Goal: Information Seeking & Learning: Compare options

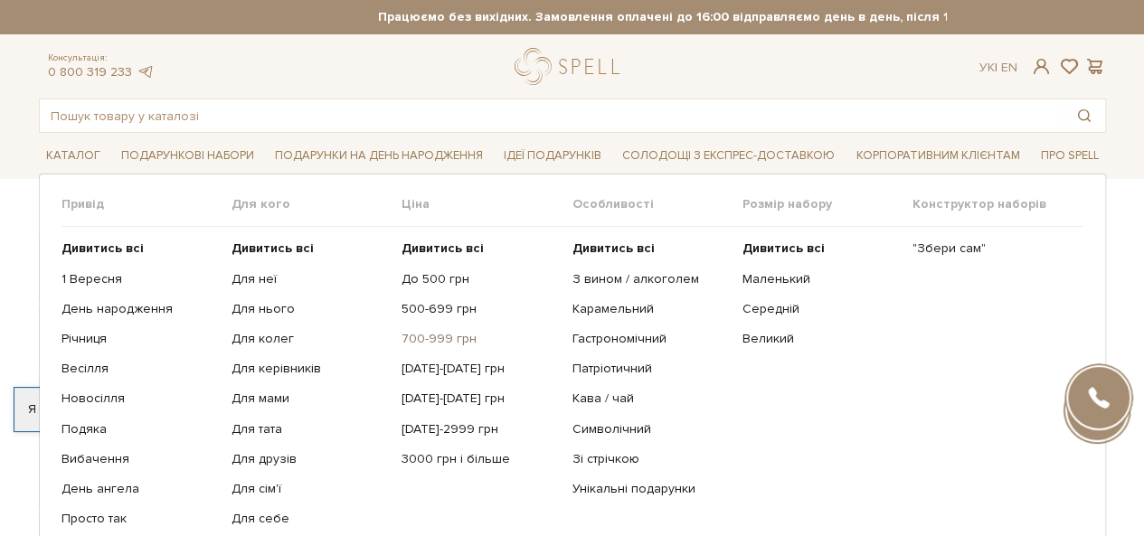
click at [438, 333] on link "700-999 грн" at bounding box center [479, 339] width 156 height 16
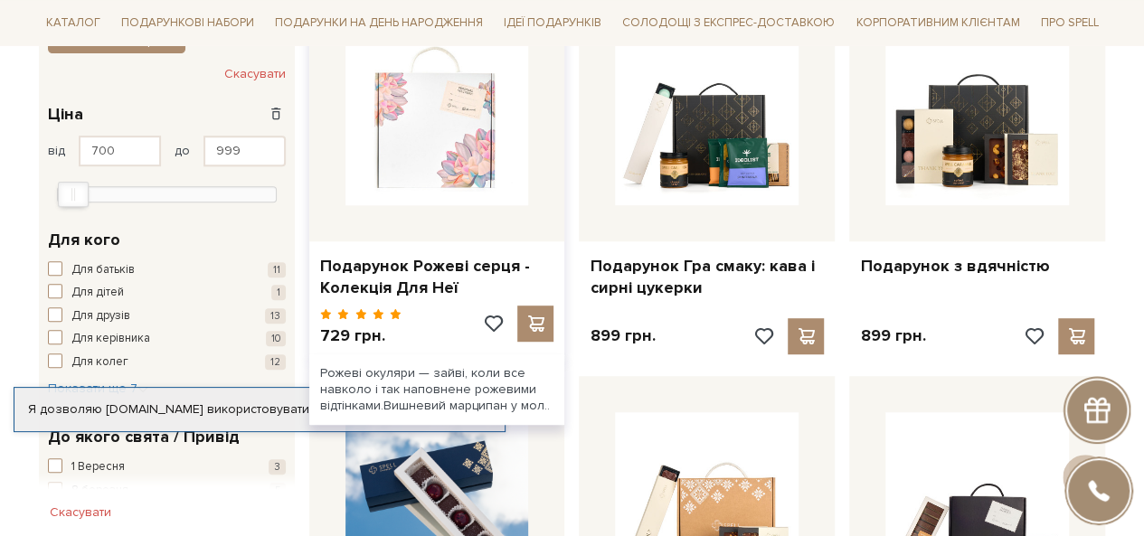
scroll to position [345, 0]
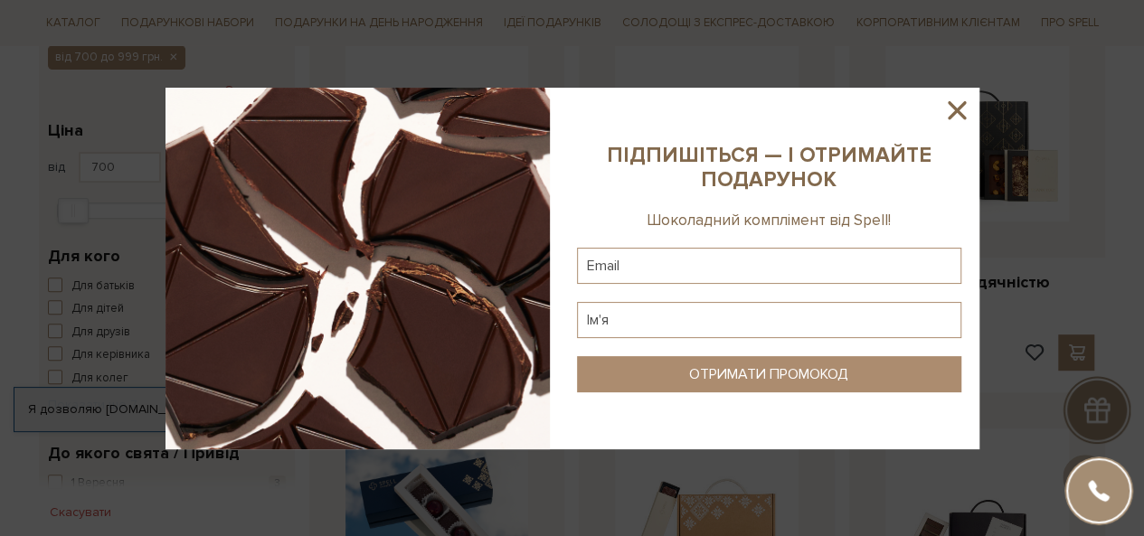
click at [949, 104] on icon at bounding box center [957, 110] width 18 height 18
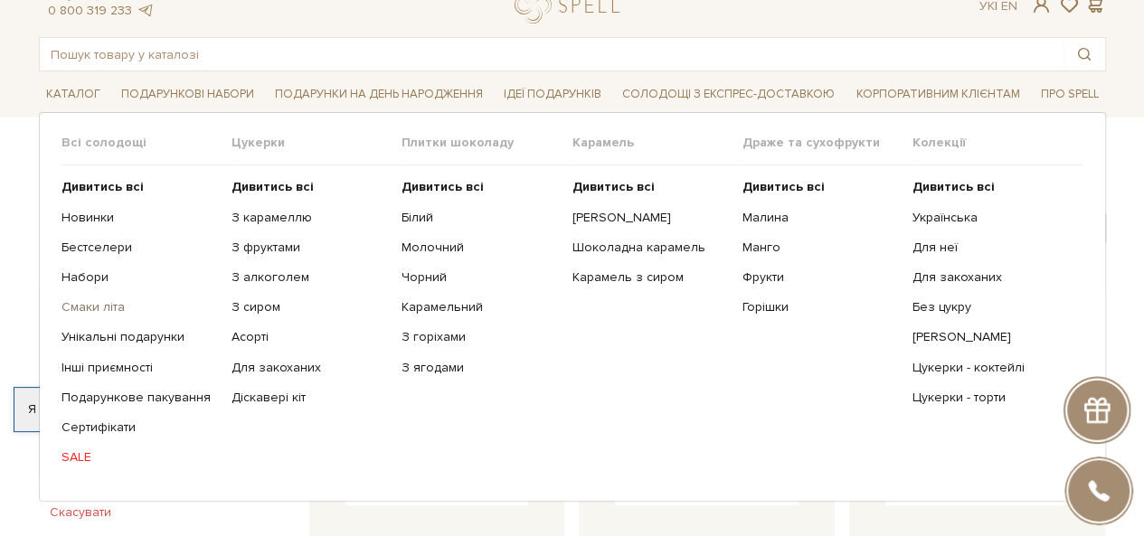
scroll to position [90, 0]
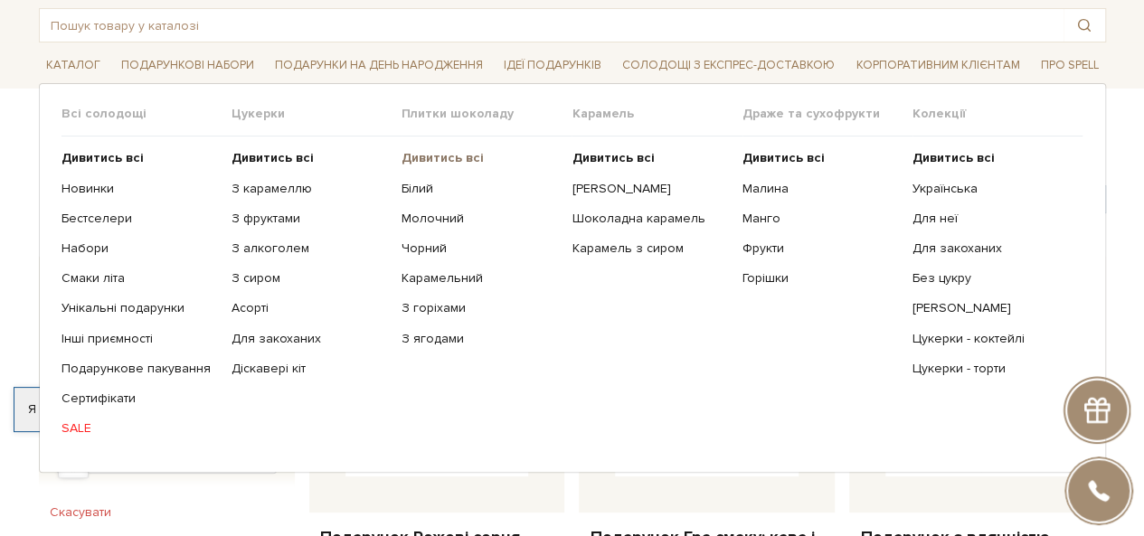
click at [429, 156] on b "Дивитись всі" at bounding box center [442, 157] width 82 height 15
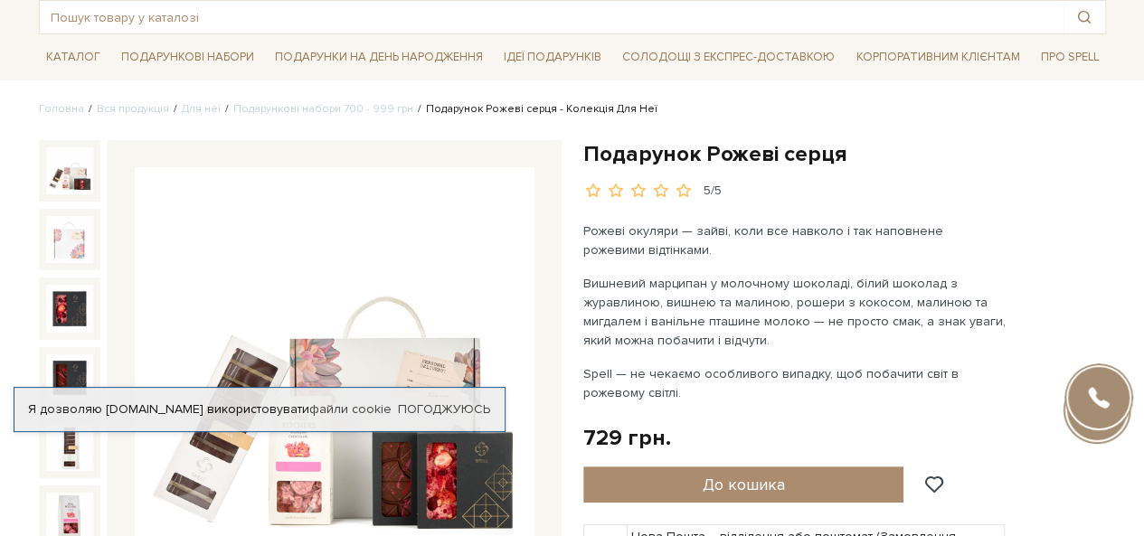
scroll to position [271, 0]
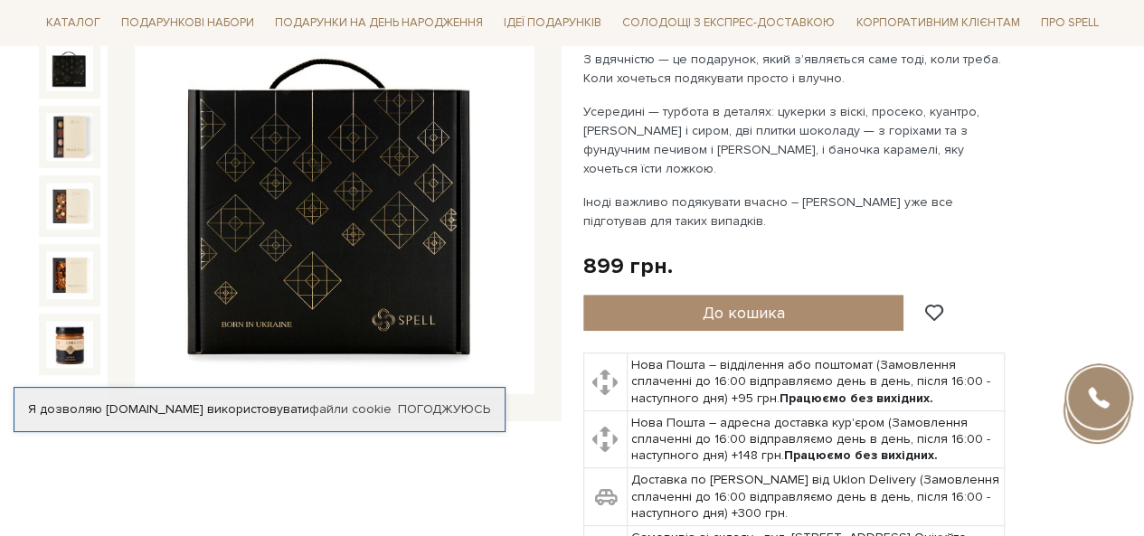
scroll to position [271, 0]
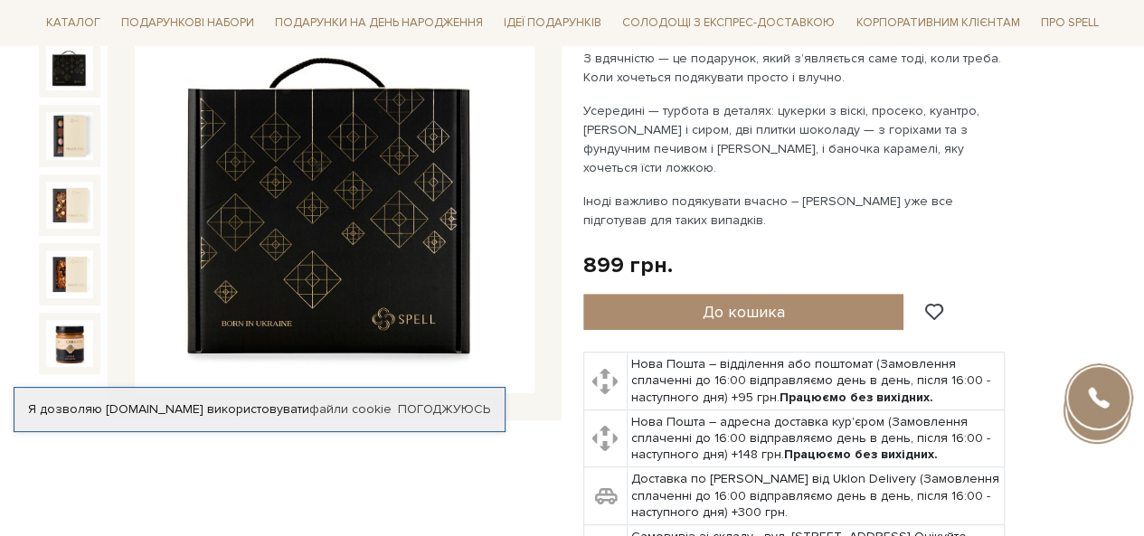
click at [64, 64] on img at bounding box center [69, 66] width 47 height 47
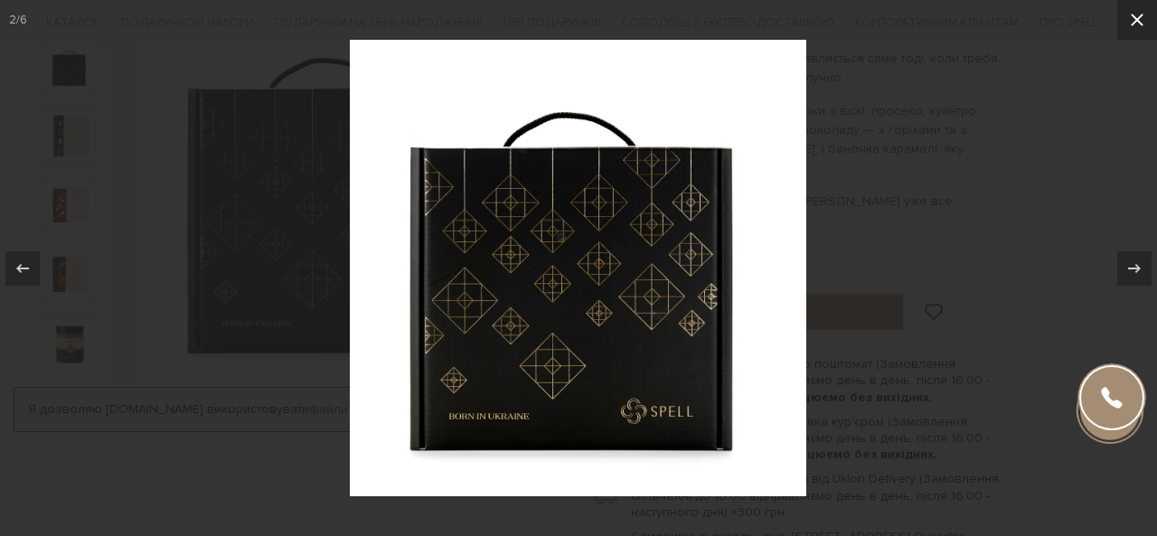
click at [1143, 17] on icon at bounding box center [1138, 20] width 22 height 22
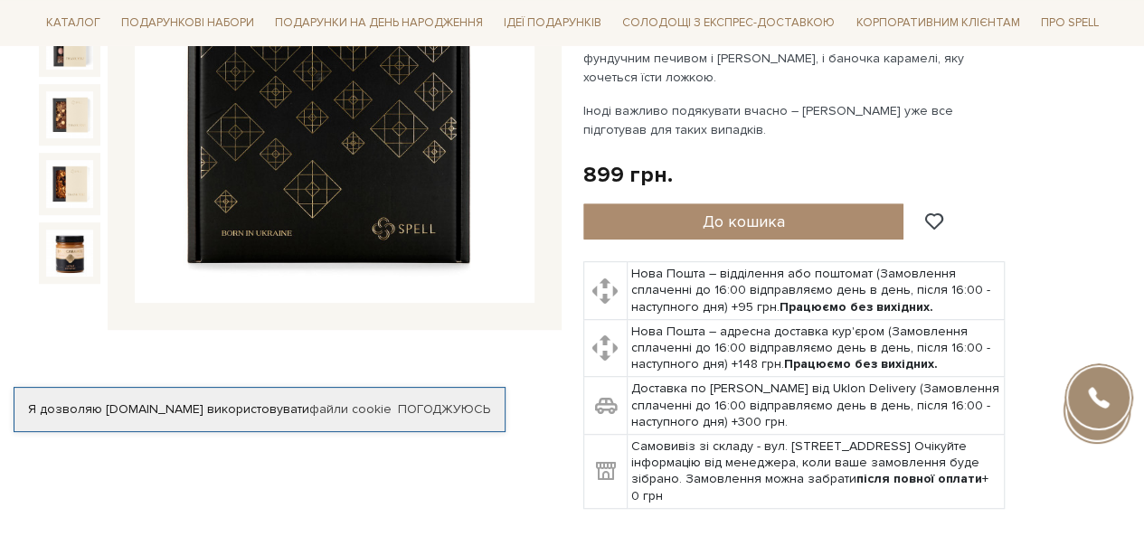
scroll to position [181, 0]
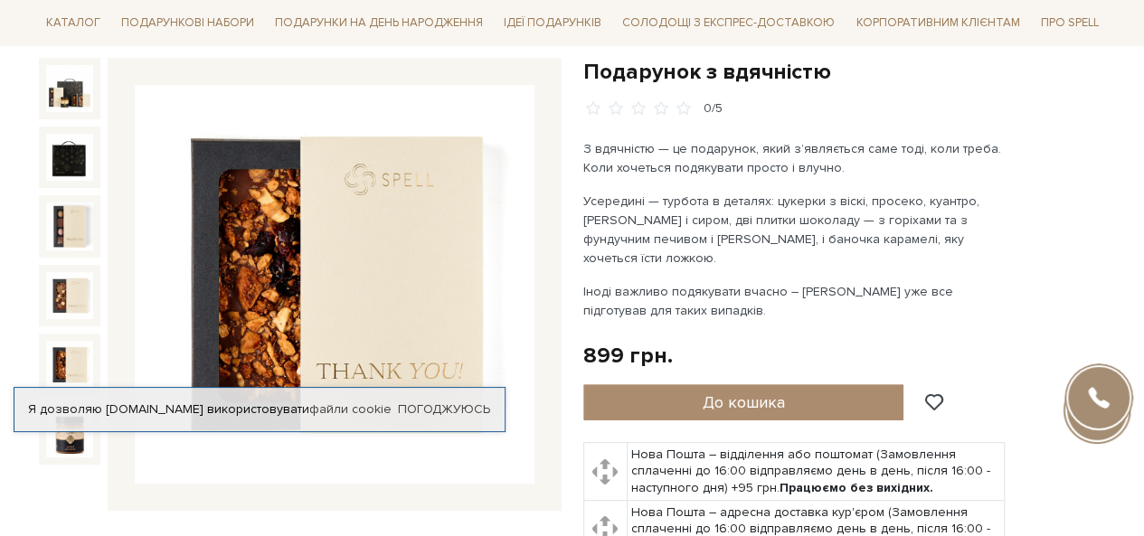
click at [68, 364] on img at bounding box center [69, 364] width 47 height 47
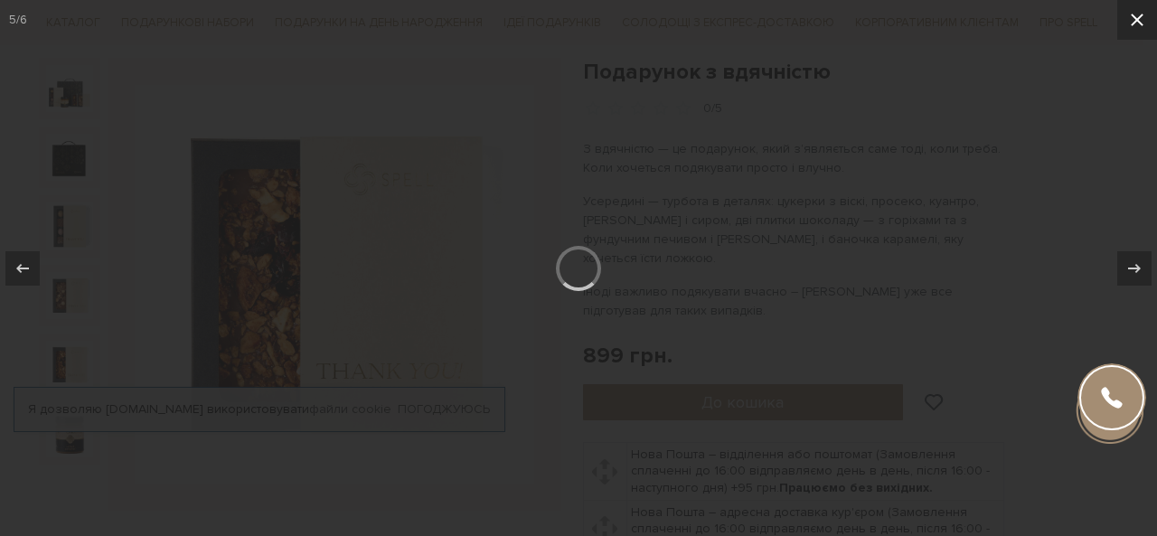
click at [1128, 18] on icon at bounding box center [1138, 20] width 22 height 22
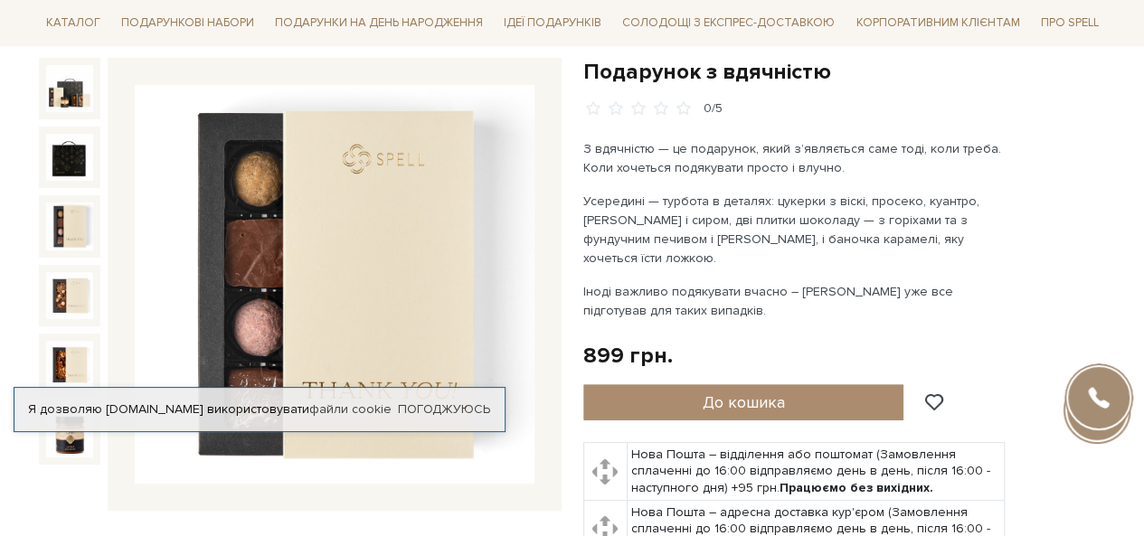
click at [89, 215] on img at bounding box center [69, 226] width 47 height 47
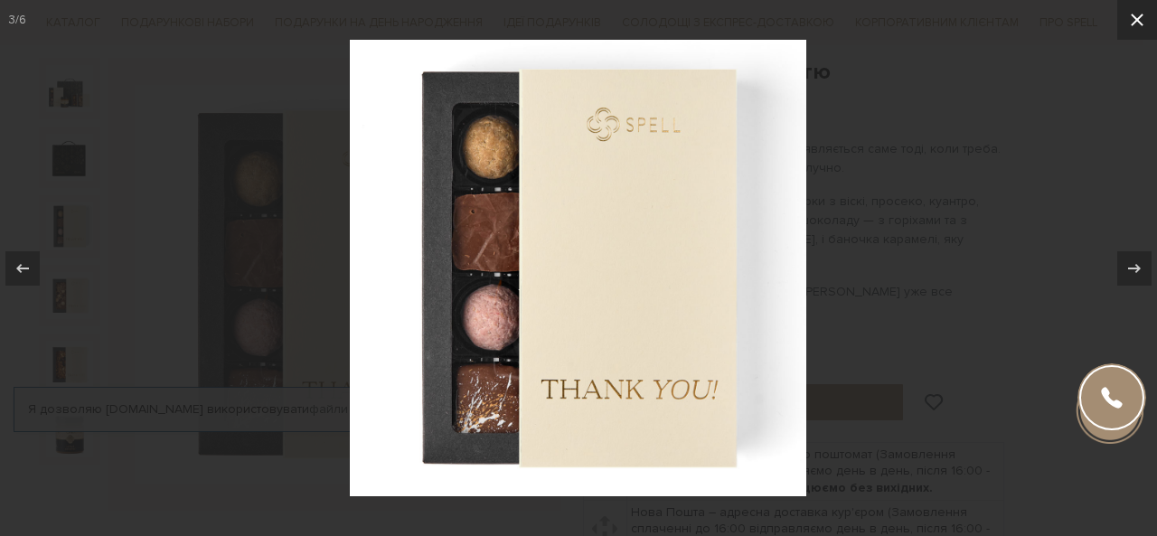
click at [1143, 15] on icon at bounding box center [1138, 20] width 22 height 22
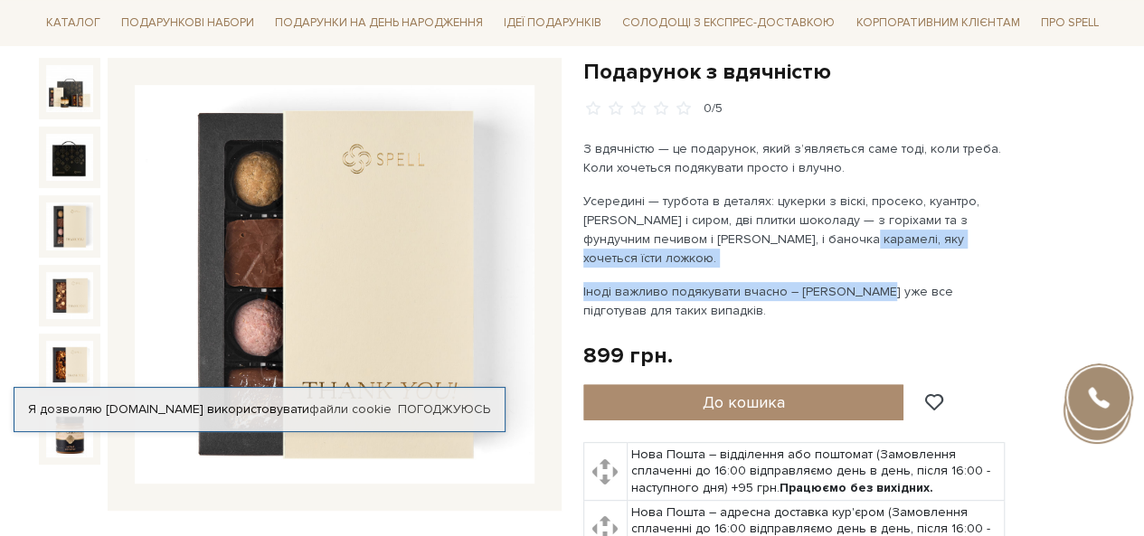
drag, startPoint x: 835, startPoint y: 231, endPoint x: 849, endPoint y: 276, distance: 47.2
click at [849, 276] on div "З вдячністю — це подарунок, який зʼявляється саме тоді, коли треба. Коли хочеть…" at bounding box center [795, 229] width 424 height 181
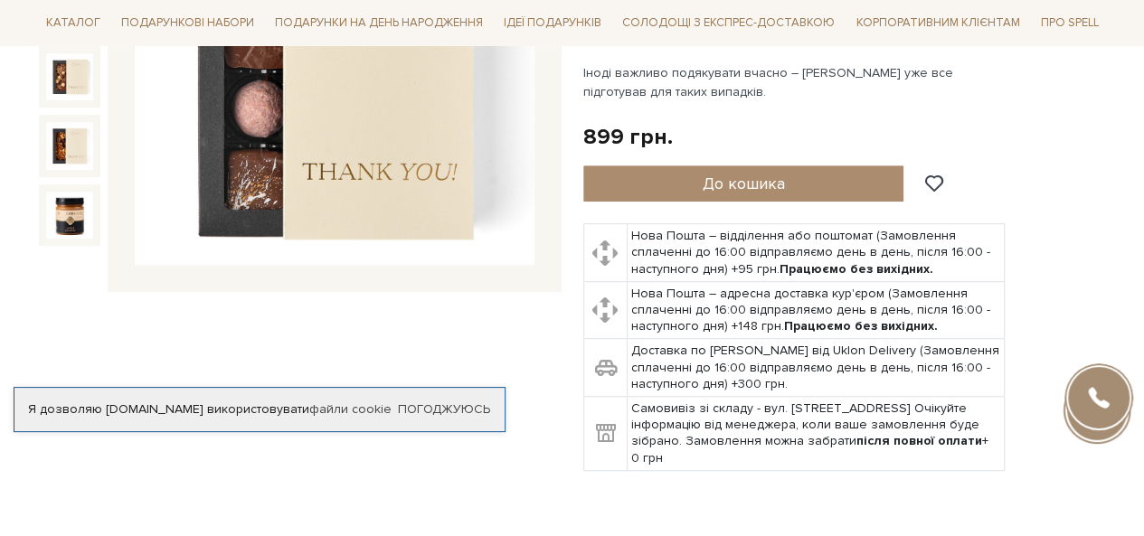
scroll to position [271, 0]
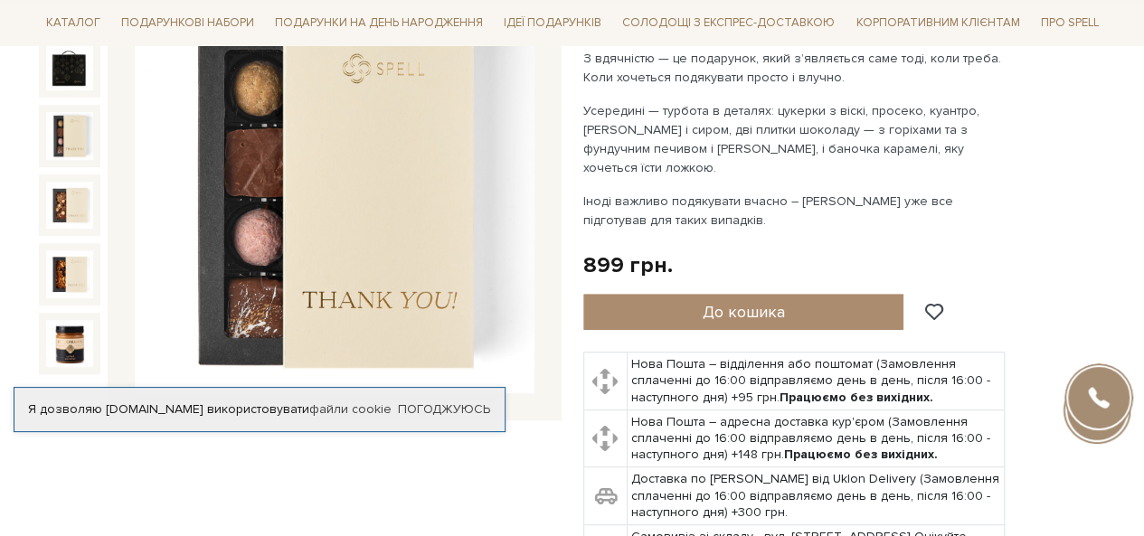
drag, startPoint x: 749, startPoint y: 165, endPoint x: 804, endPoint y: 209, distance: 70.7
click at [804, 209] on div "З вдячністю — це подарунок, який зʼявляється саме тоді, коли треба. Коли хочеть…" at bounding box center [795, 139] width 424 height 181
click at [804, 209] on p "Іноді важливо подякувати вчасно – Spell уже все підготував для таких випадків." at bounding box center [795, 211] width 424 height 38
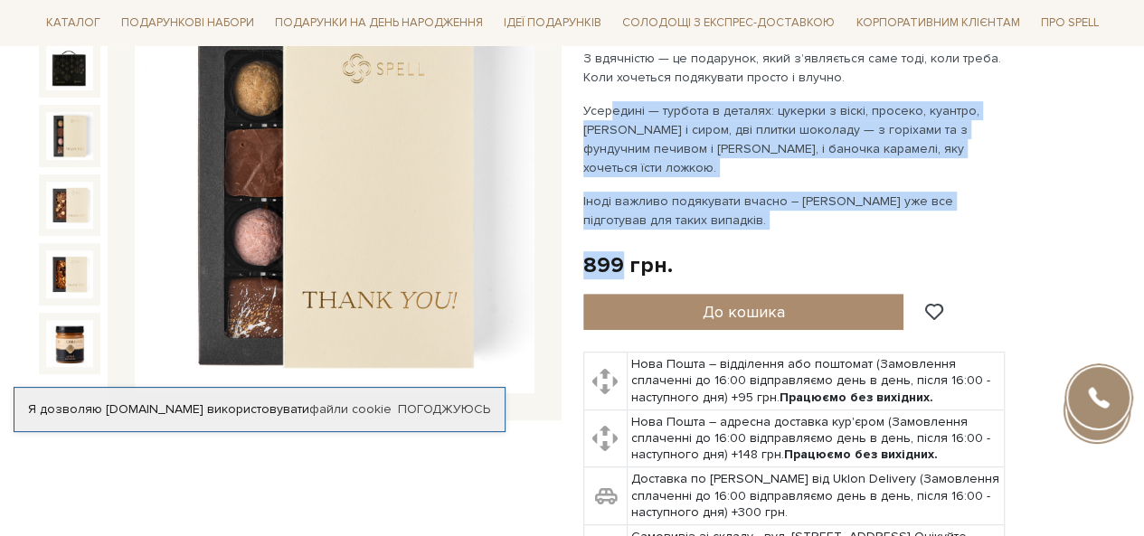
drag, startPoint x: 623, startPoint y: 239, endPoint x: 602, endPoint y: 118, distance: 122.9
click at [602, 118] on div "Подарунок з вдячністю 0/5 899 грн." at bounding box center [844, 283] width 523 height 632
click at [602, 118] on p "Усередині — турбота в деталях: цукерки з віскі, просеко, куантро, вишнею і сиро…" at bounding box center [795, 139] width 424 height 76
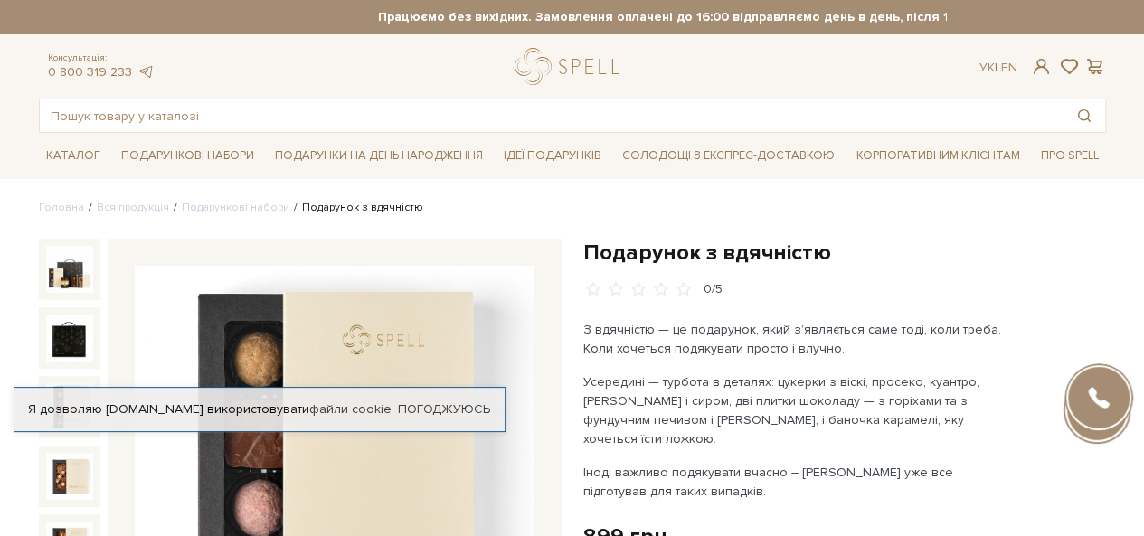
scroll to position [0, 0]
drag, startPoint x: 721, startPoint y: 406, endPoint x: 745, endPoint y: 438, distance: 40.0
click at [745, 438] on p "Усередині — турбота в деталях: цукерки з віскі, просеко, куантро, вишнею і сиро…" at bounding box center [795, 411] width 424 height 76
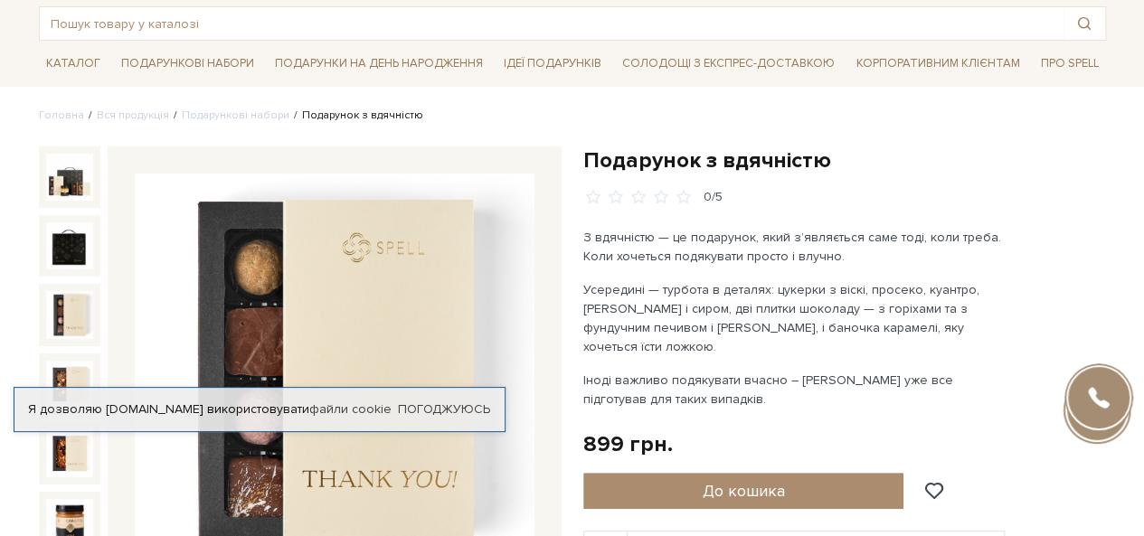
scroll to position [271, 0]
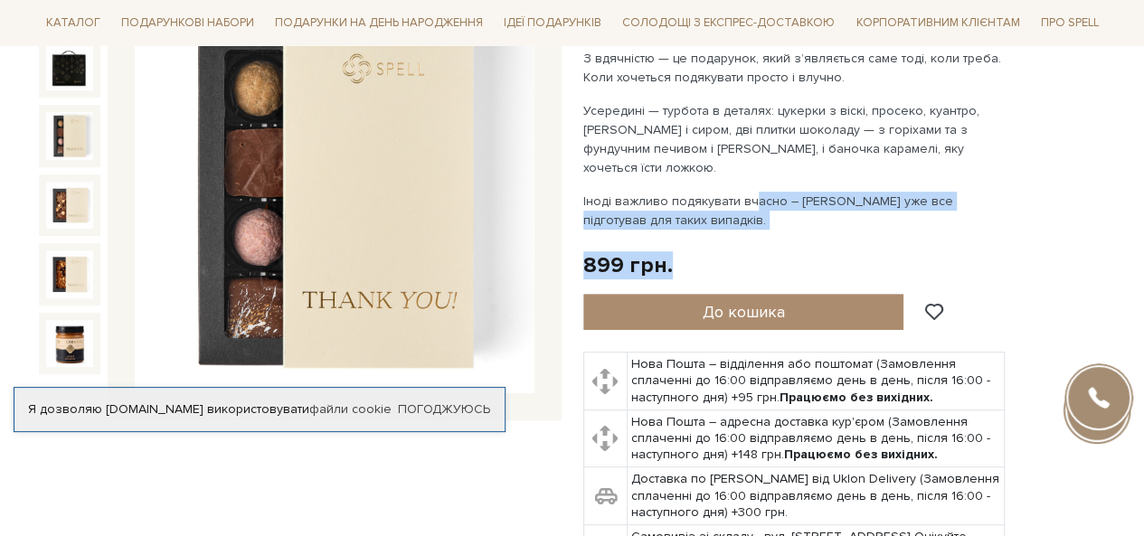
click at [725, 252] on div "Подарунок з вдячністю 0/5 899 грн." at bounding box center [844, 283] width 523 height 632
click at [711, 216] on p "Іноді важливо подякувати вчасно – Spell уже все підготував для таких випадків." at bounding box center [795, 211] width 424 height 38
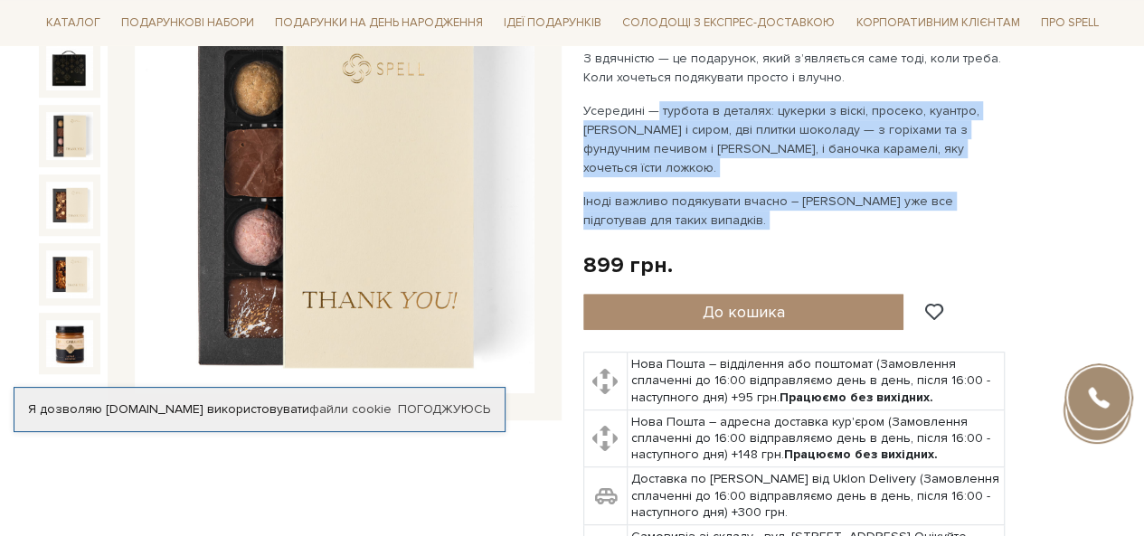
drag, startPoint x: 711, startPoint y: 216, endPoint x: 647, endPoint y: 98, distance: 134.3
click at [647, 98] on div "З вдячністю — це подарунок, який зʼявляється саме тоді, коли треба. Коли хочеть…" at bounding box center [795, 139] width 424 height 181
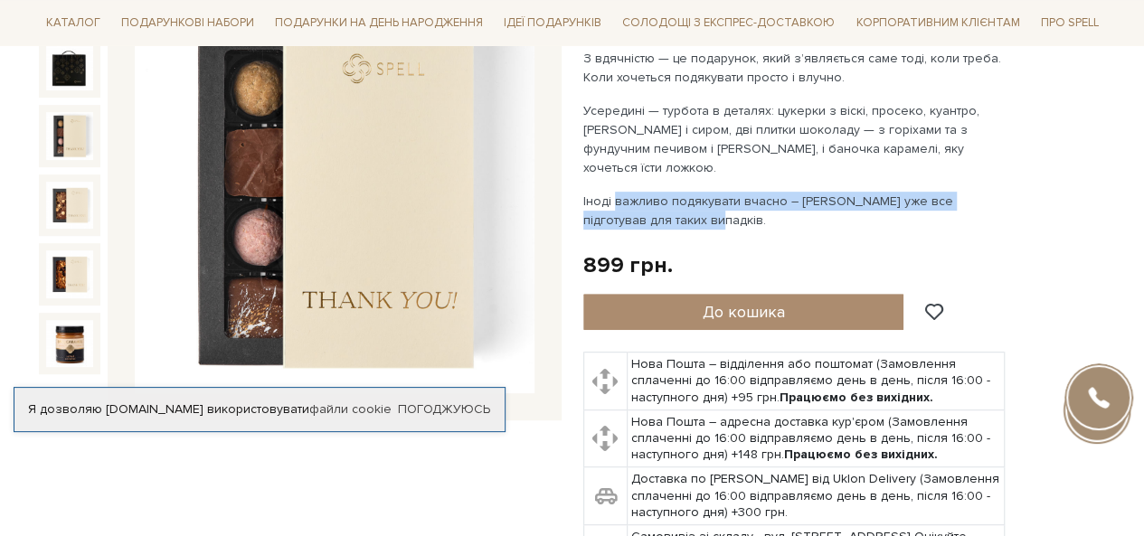
drag, startPoint x: 635, startPoint y: 222, endPoint x: 608, endPoint y: 182, distance: 48.2
click at [608, 182] on div "З вдячністю — це подарунок, який зʼявляється саме тоді, коли треба. Коли хочеть…" at bounding box center [795, 139] width 424 height 181
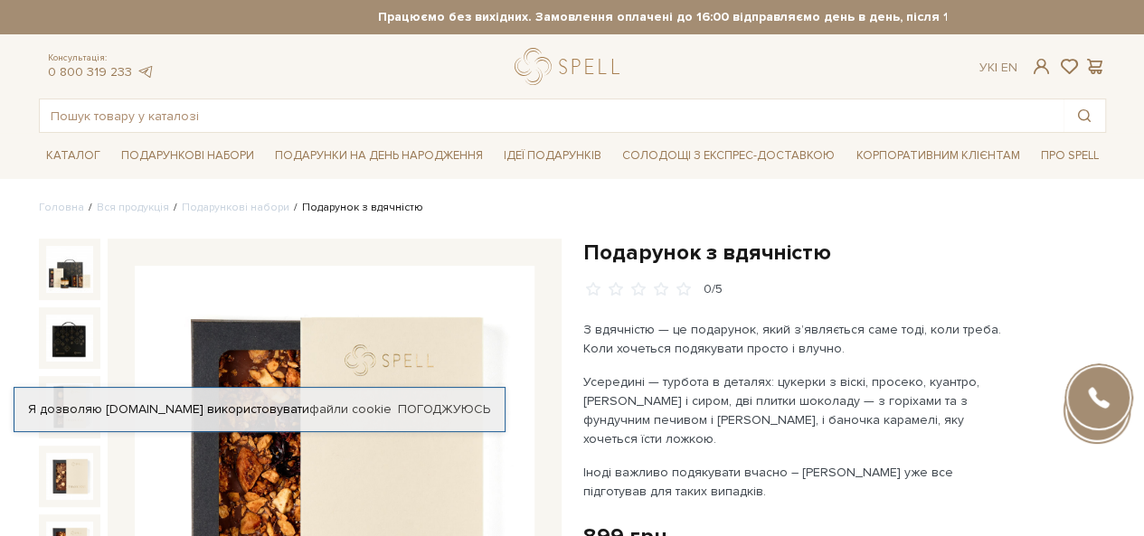
scroll to position [90, 0]
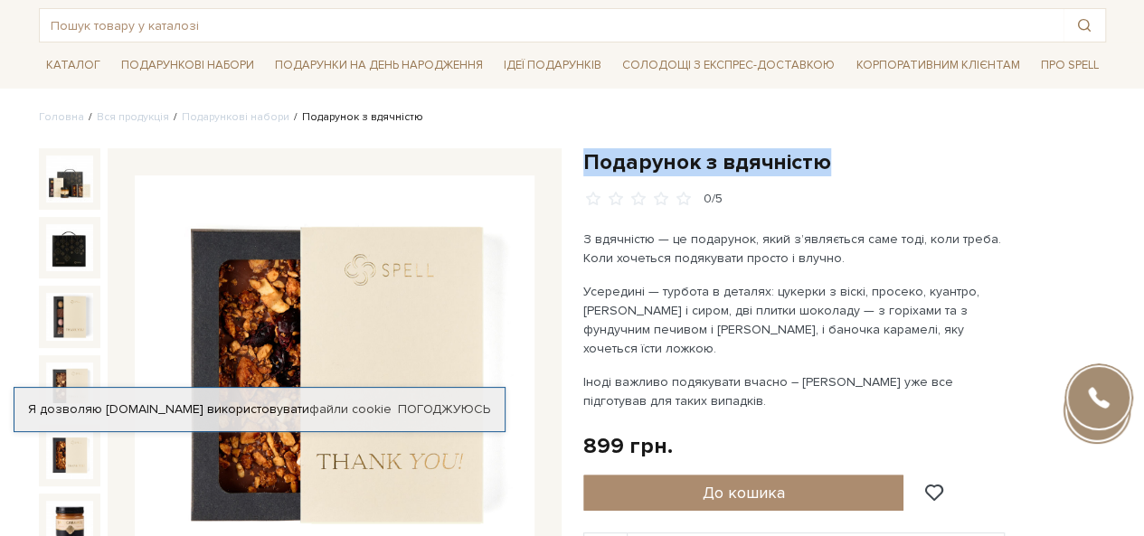
drag, startPoint x: 578, startPoint y: 157, endPoint x: 853, endPoint y: 153, distance: 274.9
click at [853, 153] on div "Подарунок з вдячністю 0/5 899 грн." at bounding box center [844, 475] width 544 height 654
click at [853, 153] on h1 "Подарунок з вдячністю" at bounding box center [844, 162] width 523 height 28
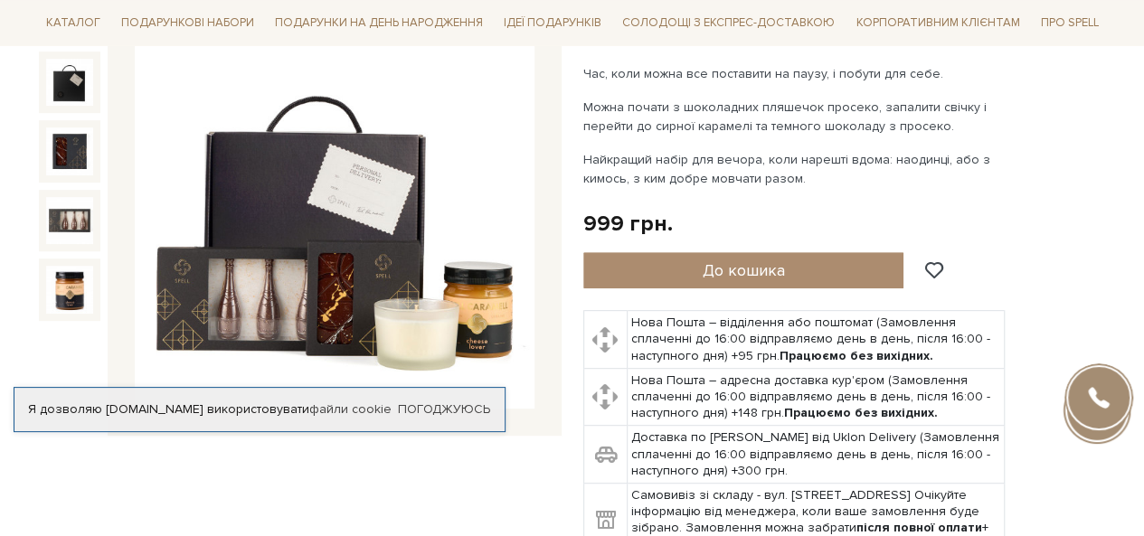
scroll to position [362, 0]
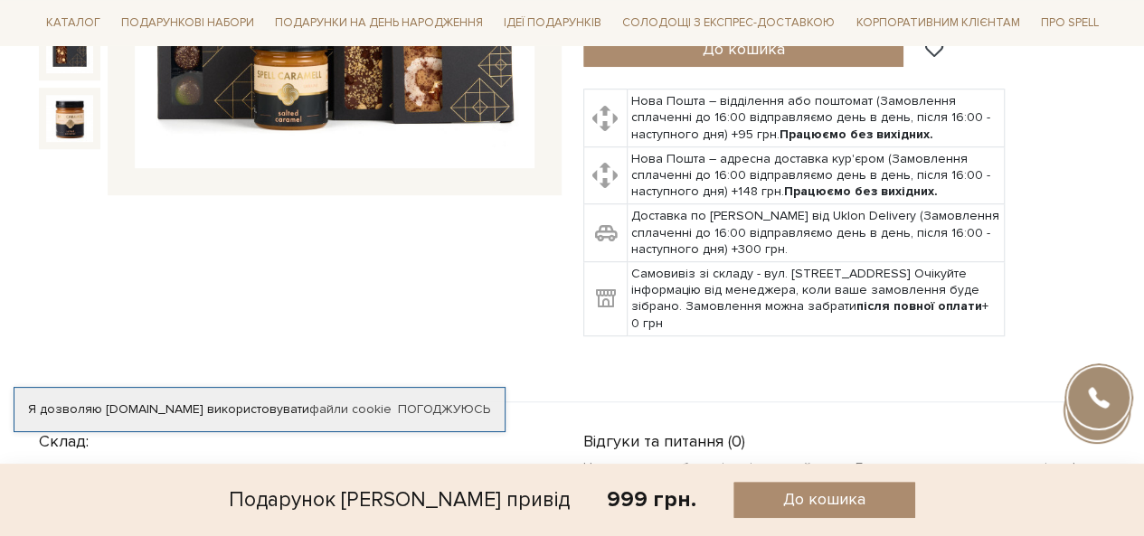
scroll to position [723, 0]
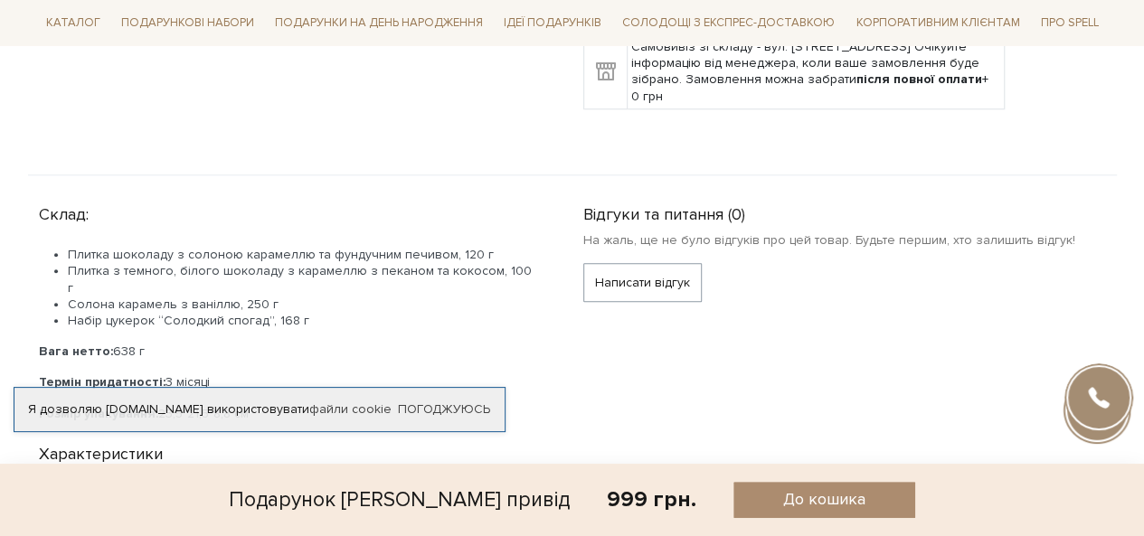
drag, startPoint x: 203, startPoint y: 269, endPoint x: 222, endPoint y: 336, distance: 70.2
click at [222, 336] on div "Плитка шоколаду з солоною карамеллю та фундучним печивом, 120 г Плитка з темног…" at bounding box center [289, 334] width 501 height 175
click at [222, 344] on p "Вага нетто: 638 г" at bounding box center [289, 352] width 501 height 16
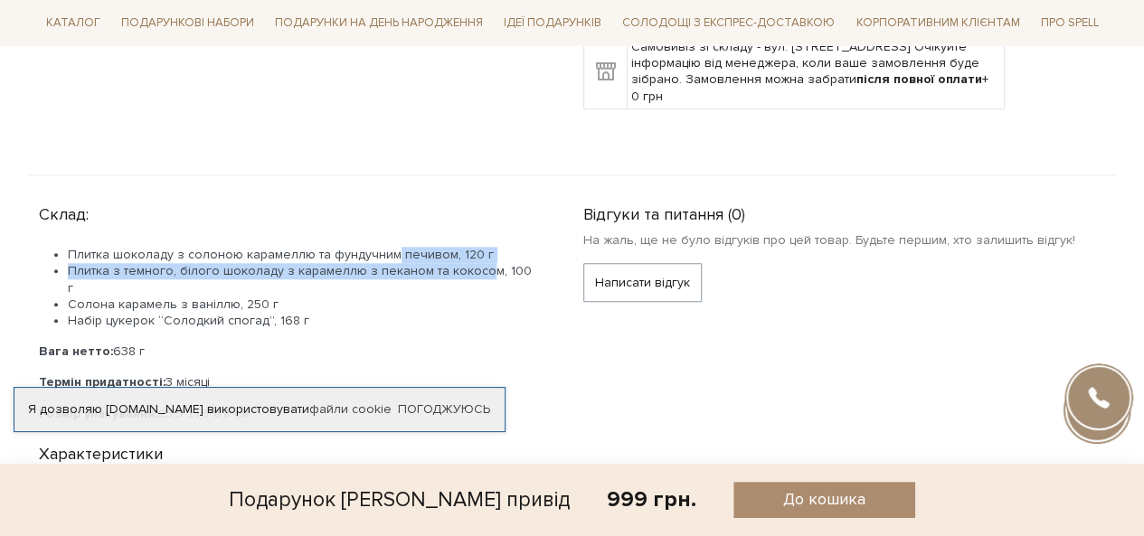
drag, startPoint x: 384, startPoint y: 257, endPoint x: 468, endPoint y: 271, distance: 85.3
click at [468, 271] on ul "Плитка шоколаду з солоною карамеллю та фундучним печивом, 120 г Плитка з темног…" at bounding box center [289, 288] width 501 height 82
click at [468, 271] on li "Плитка з темного, білого шоколаду з карамеллю з пеканом та кокосом, 100 г" at bounding box center [304, 279] width 472 height 33
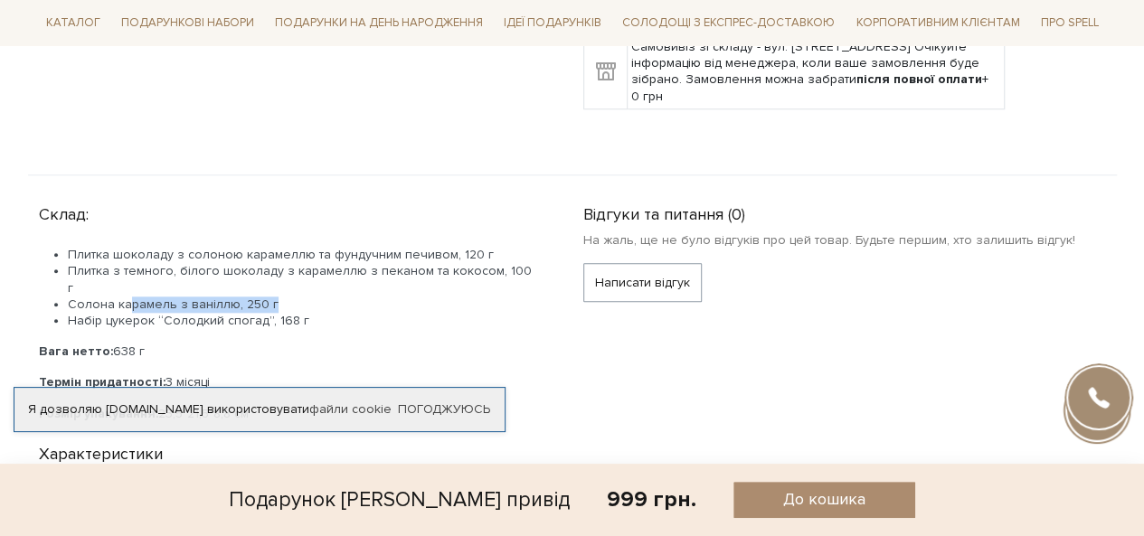
drag, startPoint x: 292, startPoint y: 283, endPoint x: 130, endPoint y: 278, distance: 161.9
click at [130, 297] on li "Солона карамель з ваніллю, 250 г" at bounding box center [304, 305] width 472 height 16
drag, startPoint x: 179, startPoint y: 303, endPoint x: 293, endPoint y: 303, distance: 113.9
click at [293, 313] on li "Набір цукерок “Солодкий спогад”, 168 г" at bounding box center [304, 321] width 472 height 16
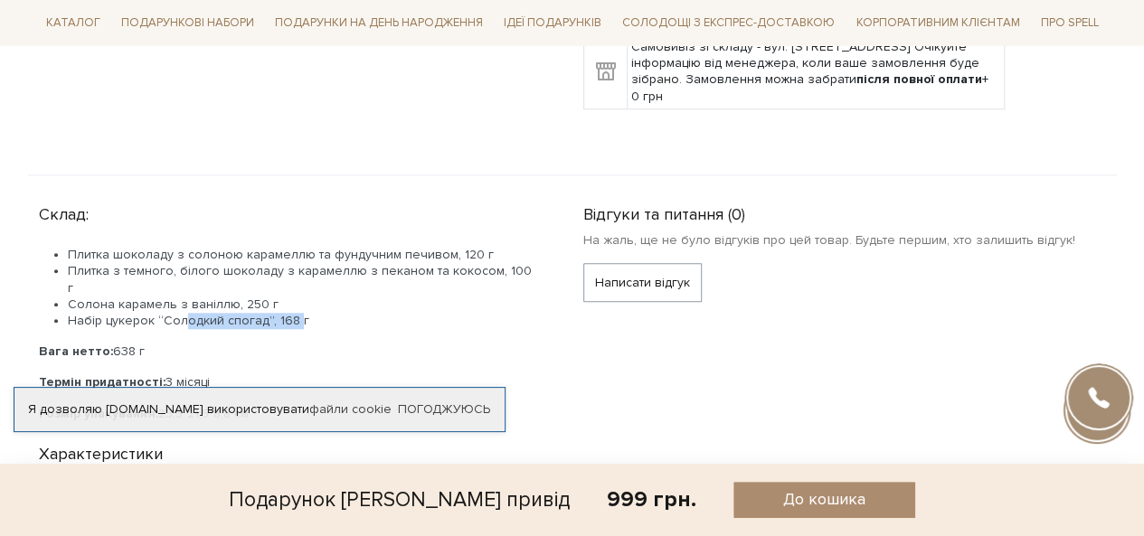
click at [293, 313] on li "Набір цукерок “Солодкий спогад”, 168 г" at bounding box center [304, 321] width 472 height 16
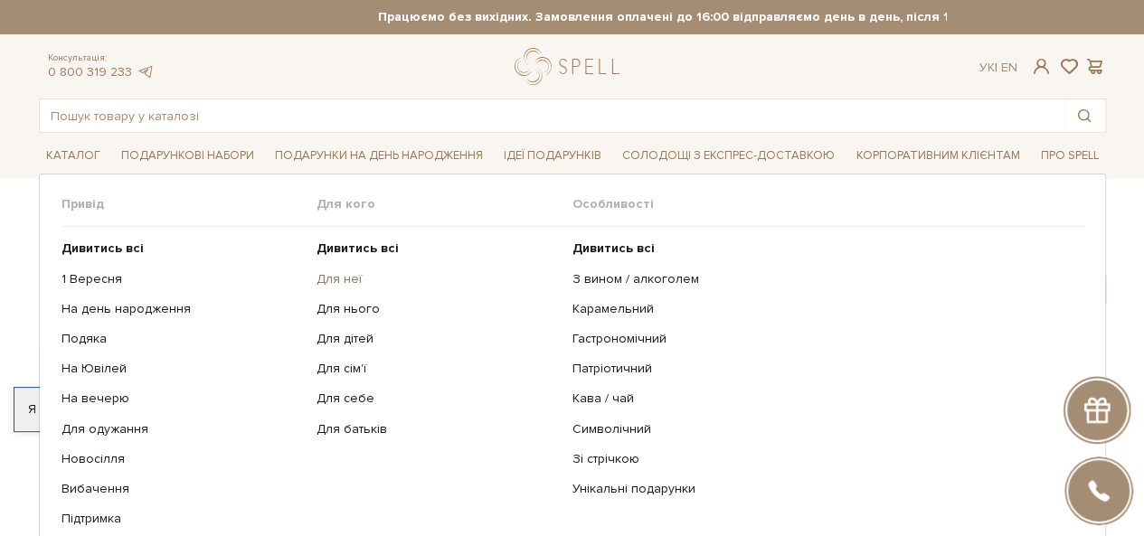
click at [338, 271] on link "Для неї" at bounding box center [437, 279] width 242 height 16
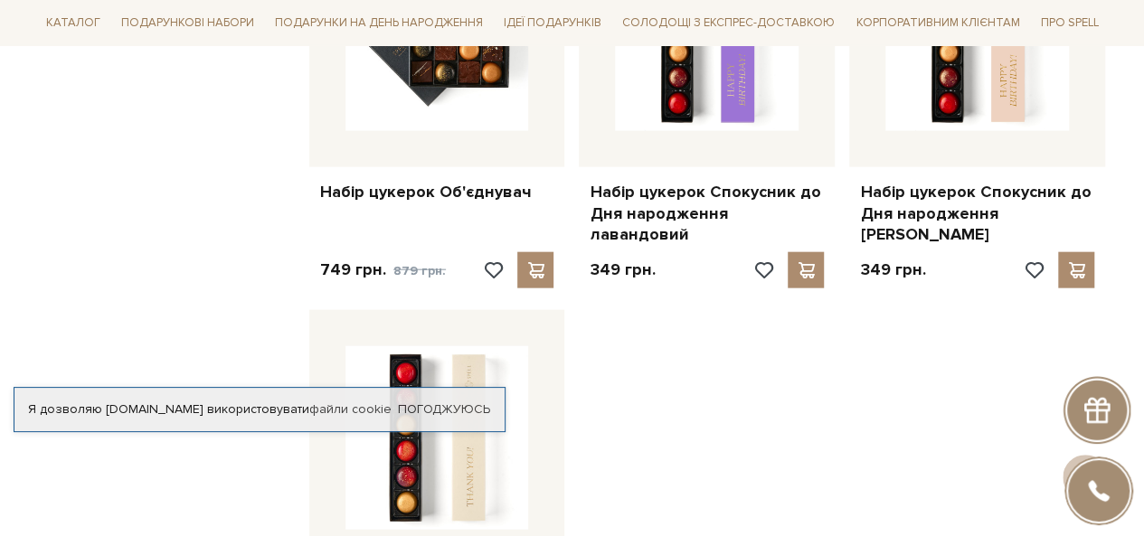
scroll to position [2441, 0]
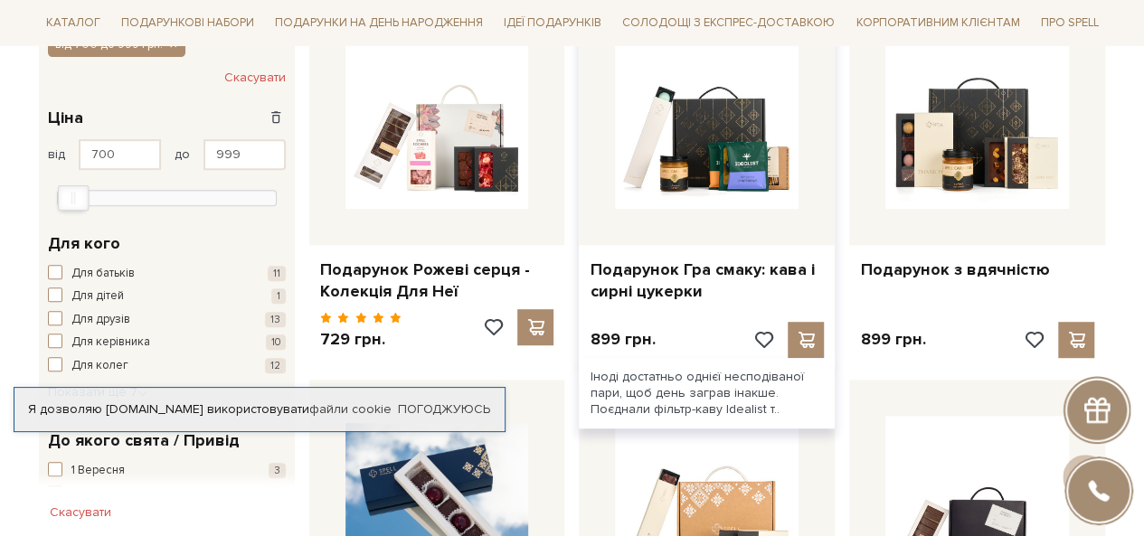
scroll to position [362, 0]
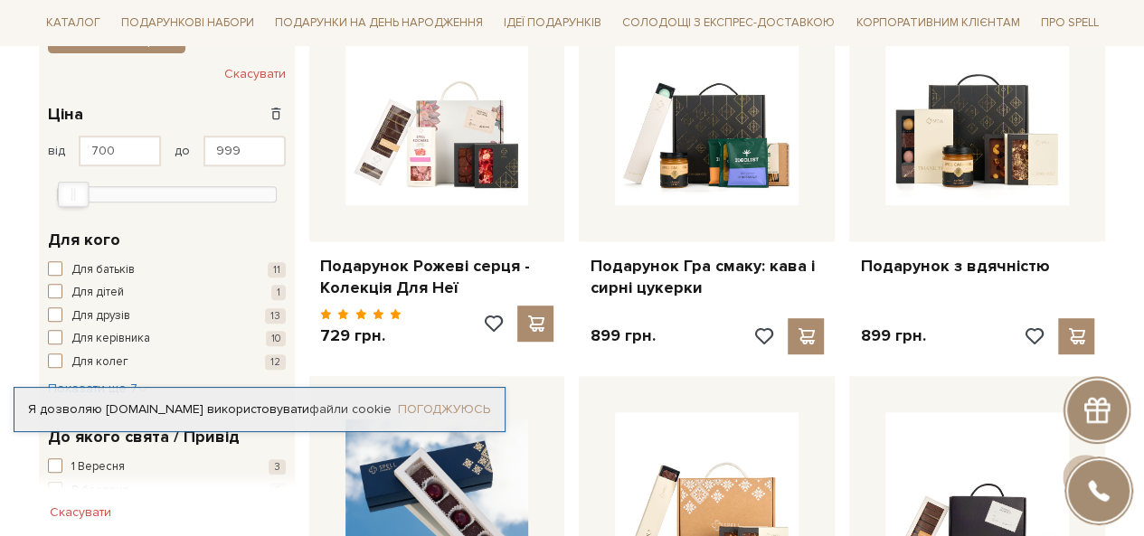
click at [466, 401] on link "Погоджуюсь" at bounding box center [444, 409] width 92 height 16
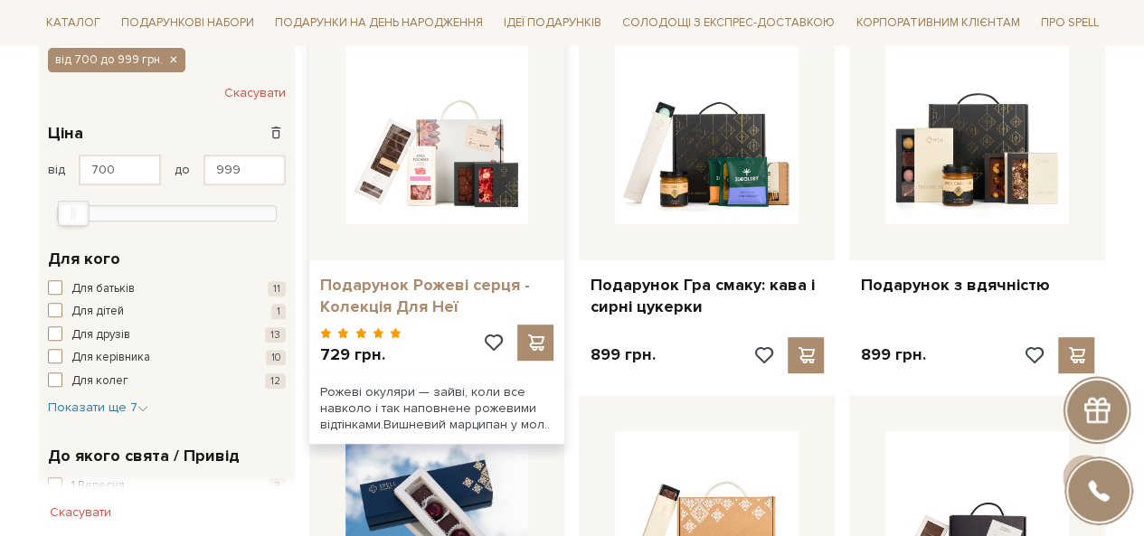
scroll to position [0, 0]
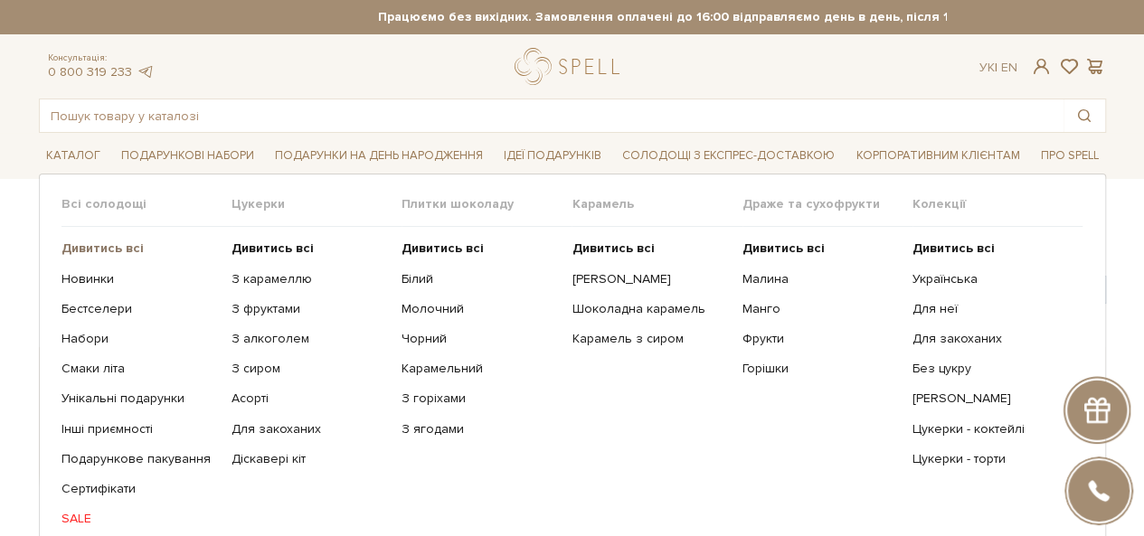
click at [98, 249] on b "Дивитись всі" at bounding box center [102, 248] width 82 height 15
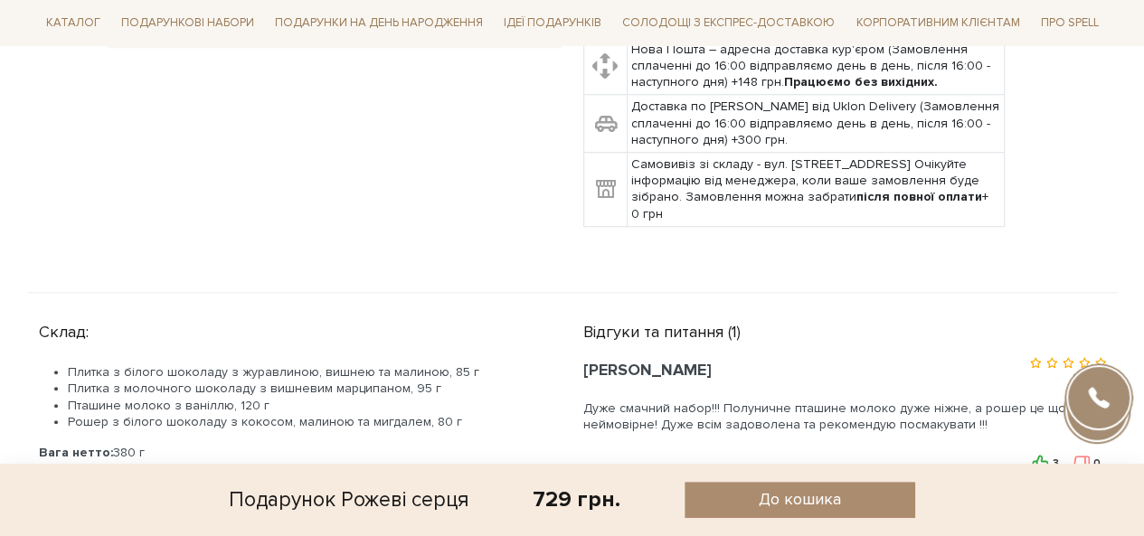
scroll to position [271, 0]
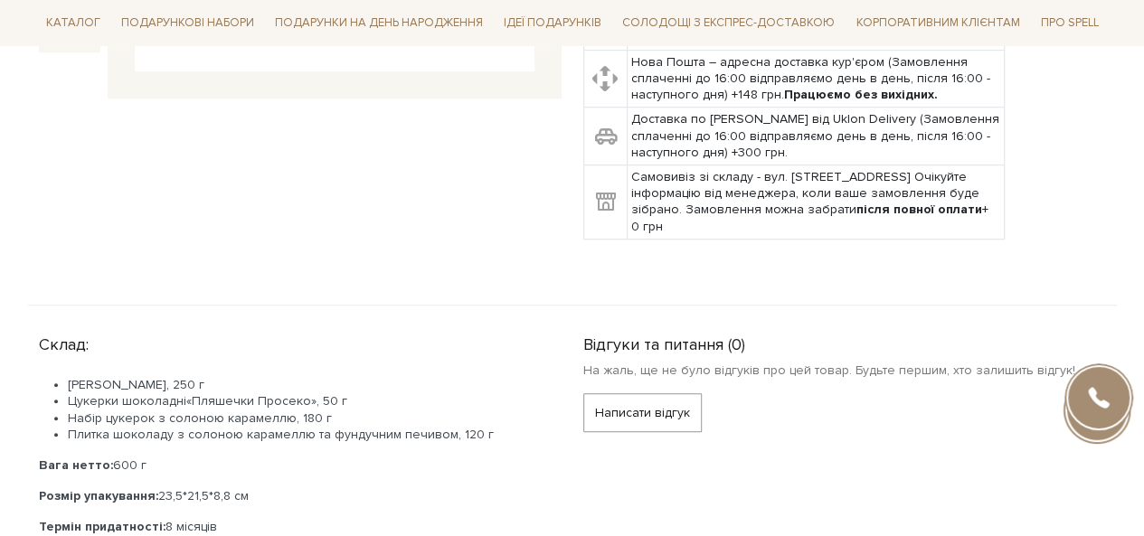
scroll to position [633, 0]
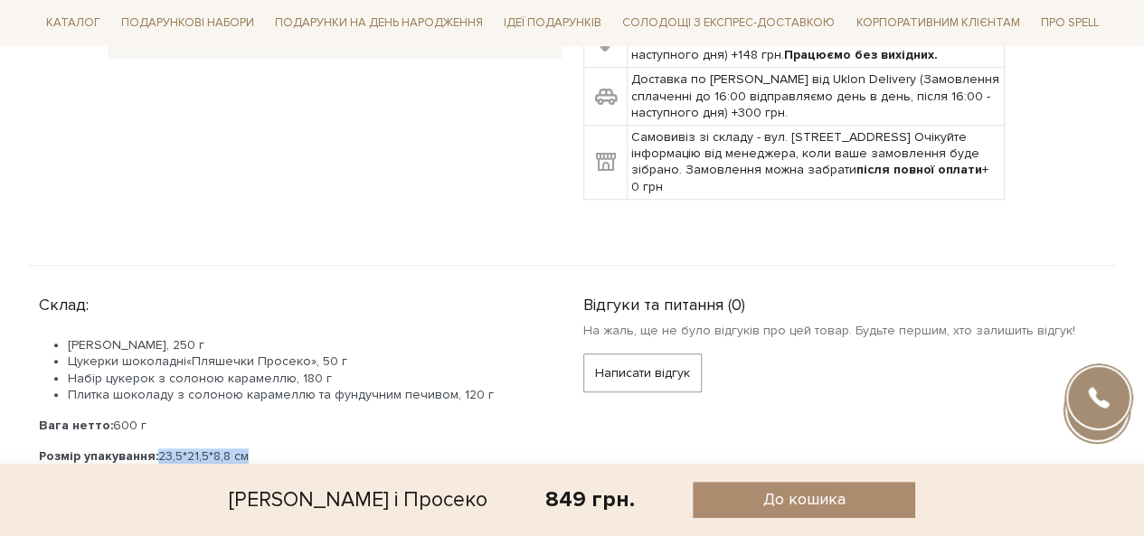
drag, startPoint x: 154, startPoint y: 420, endPoint x: 264, endPoint y: 422, distance: 110.3
click at [264, 422] on div "Карамель солона, 250 г Цукерки шоколадні « Пляшечки Просеко » , 50 г Набір цуке…" at bounding box center [289, 416] width 501 height 158
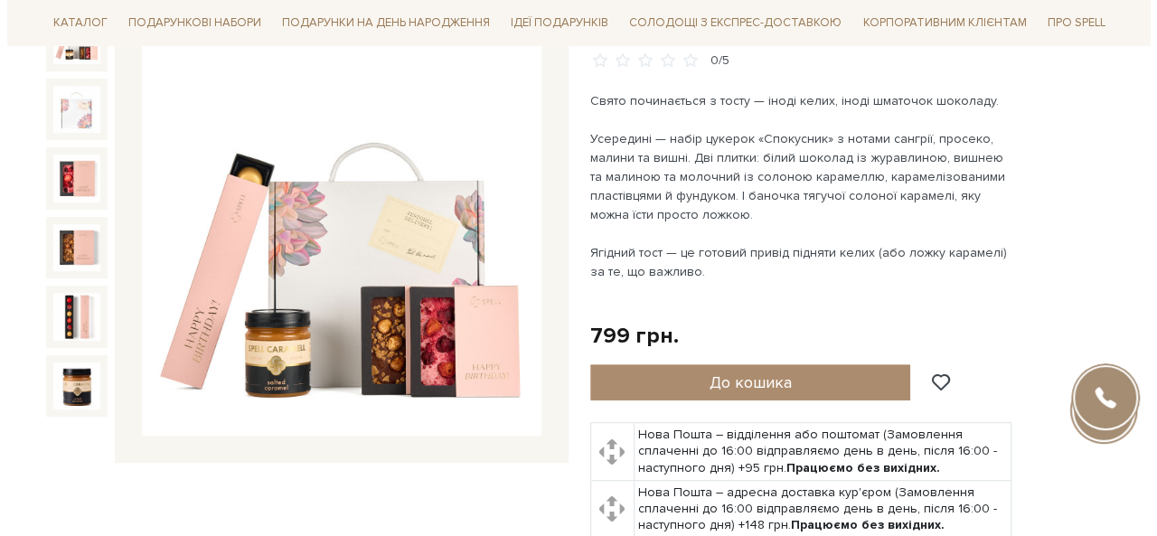
scroll to position [90, 0]
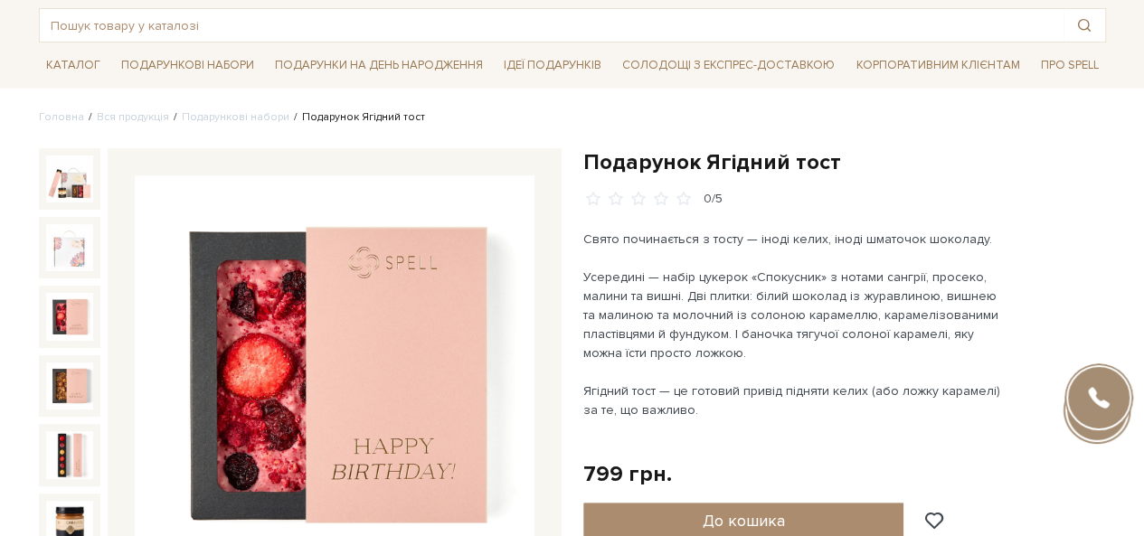
click at [63, 316] on img at bounding box center [69, 316] width 47 height 47
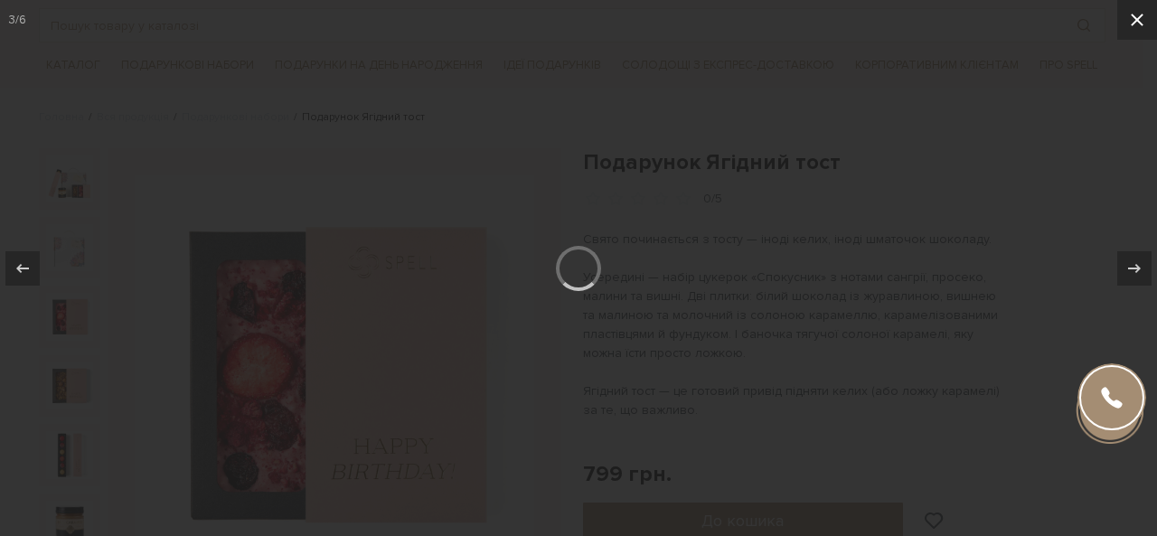
click at [1143, 21] on icon at bounding box center [1138, 20] width 22 height 22
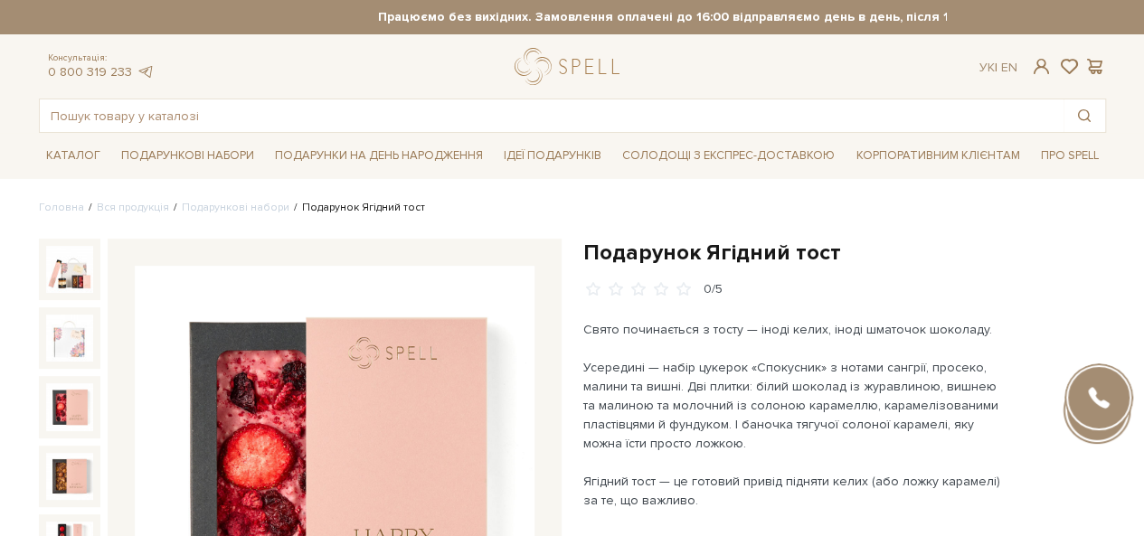
scroll to position [271, 0]
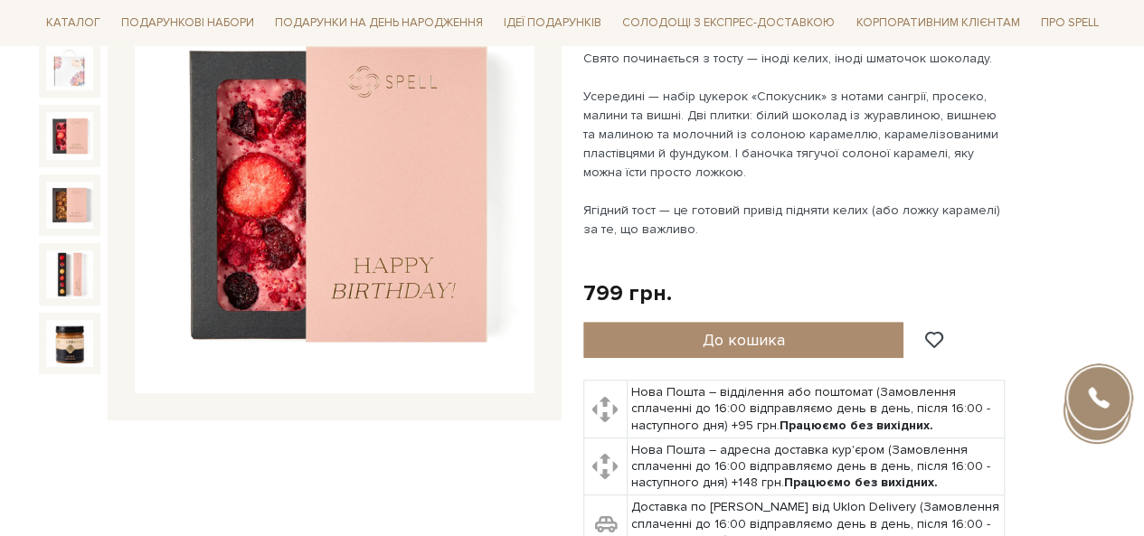
click at [67, 129] on img at bounding box center [69, 135] width 47 height 47
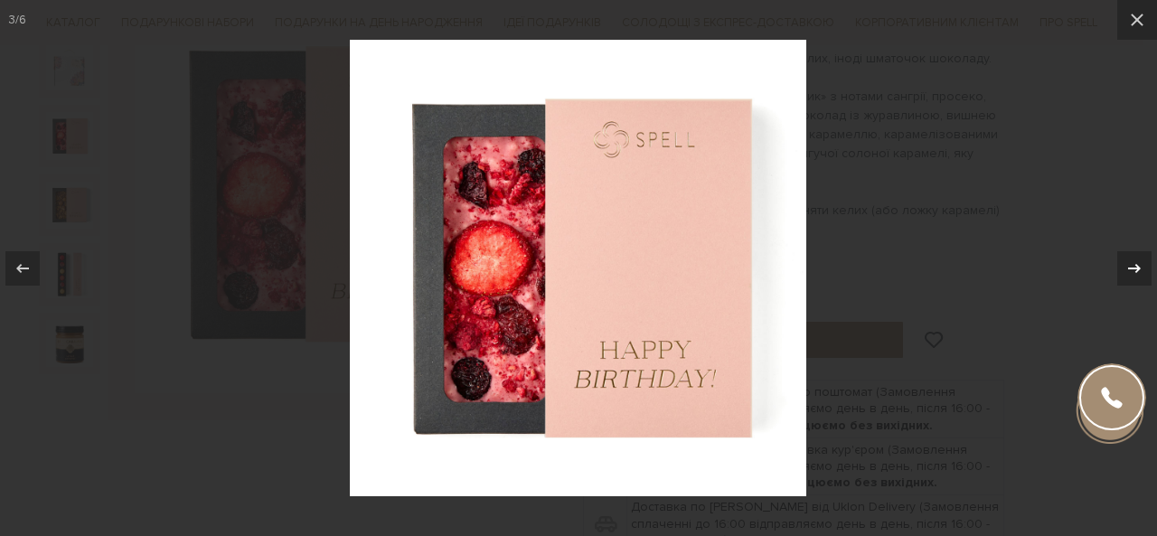
click at [1119, 274] on div at bounding box center [1135, 268] width 34 height 34
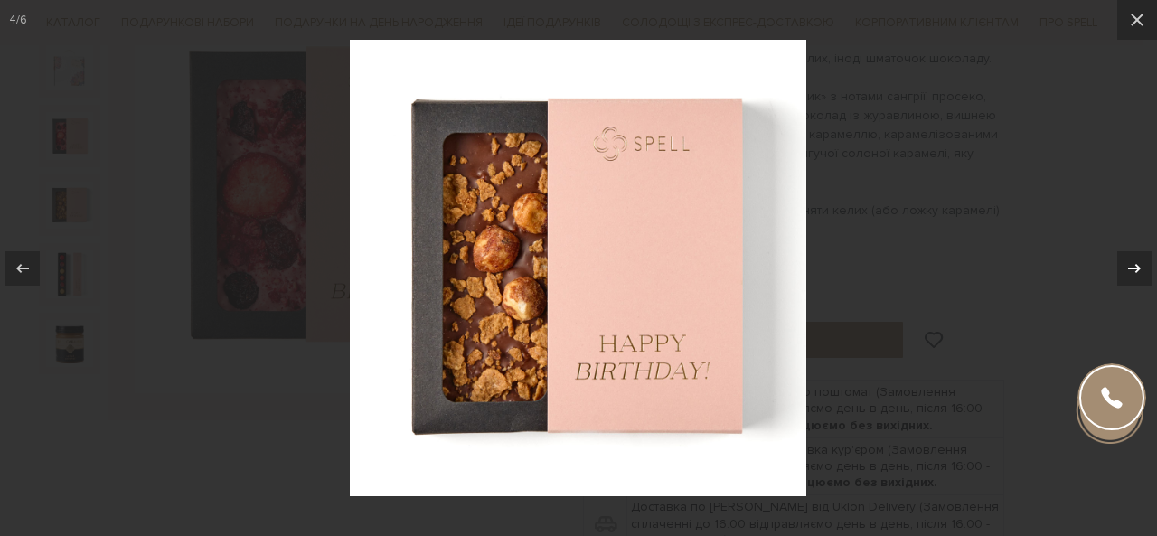
click at [1126, 267] on icon at bounding box center [1135, 269] width 22 height 22
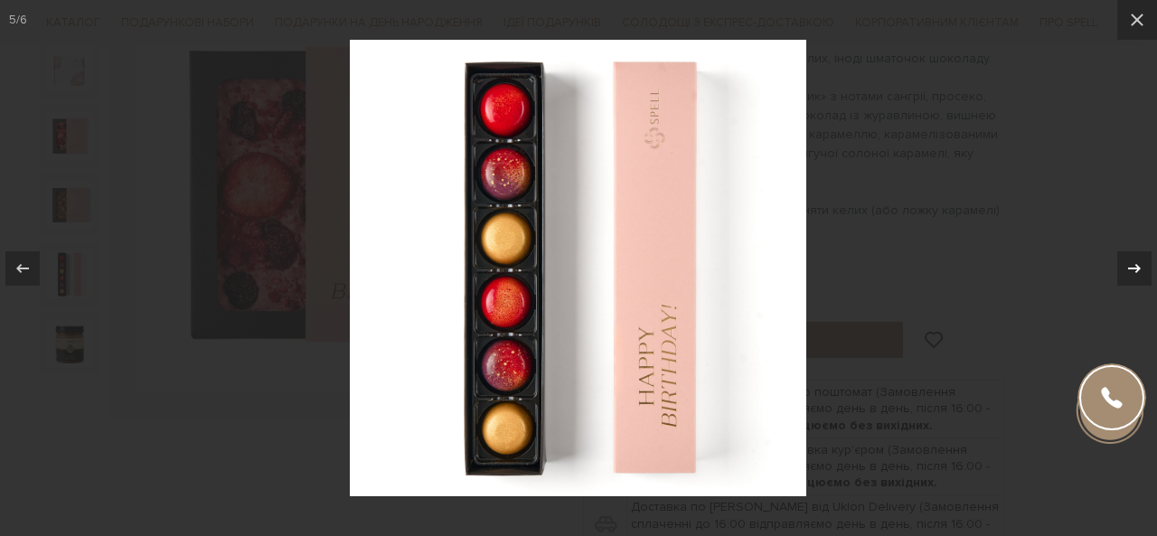
click at [1134, 268] on icon at bounding box center [1134, 267] width 13 height 9
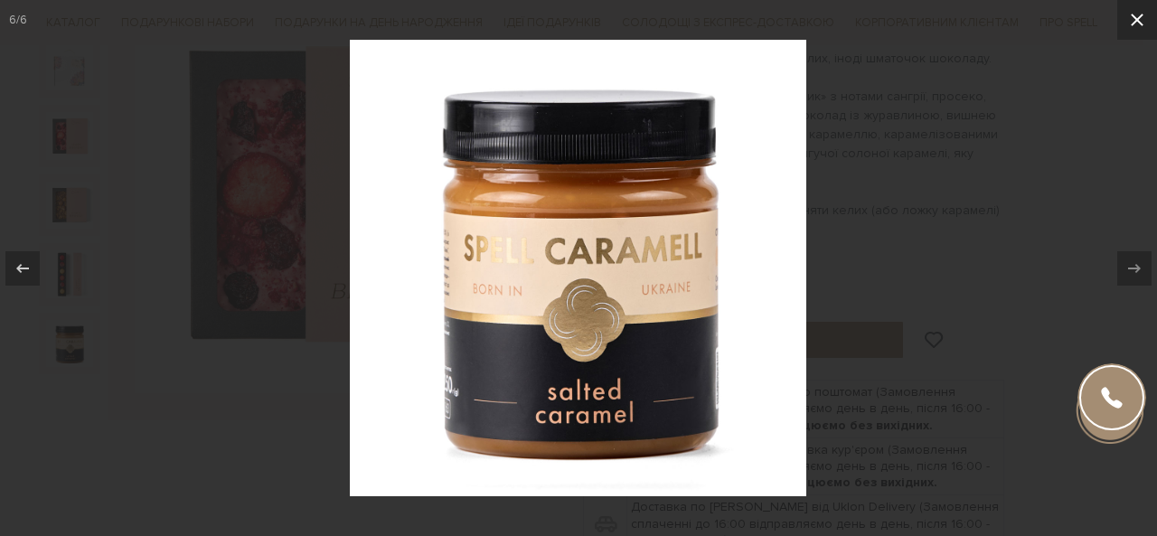
click at [1137, 24] on icon at bounding box center [1138, 20] width 22 height 22
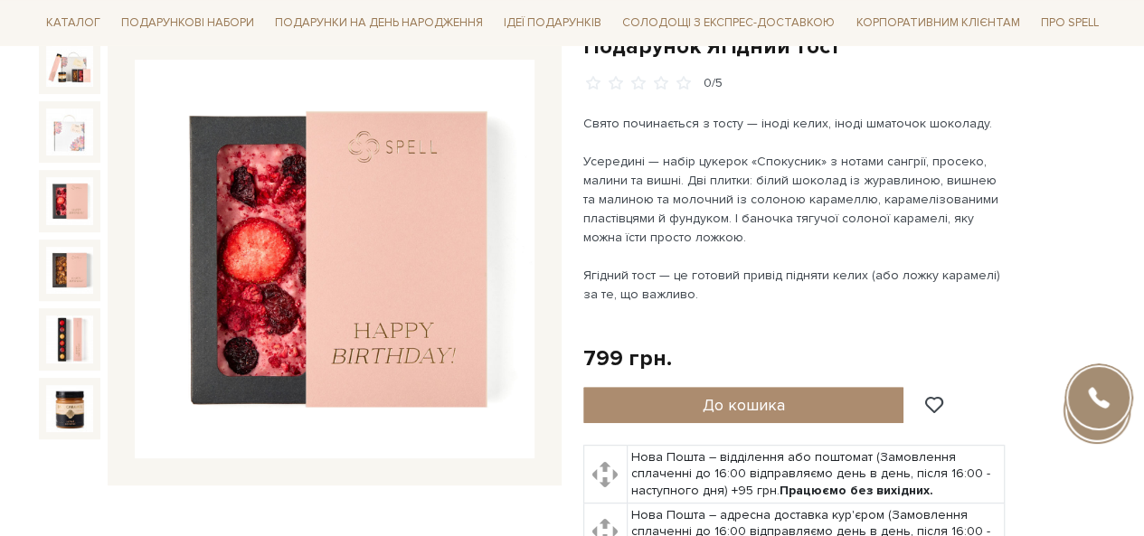
scroll to position [181, 0]
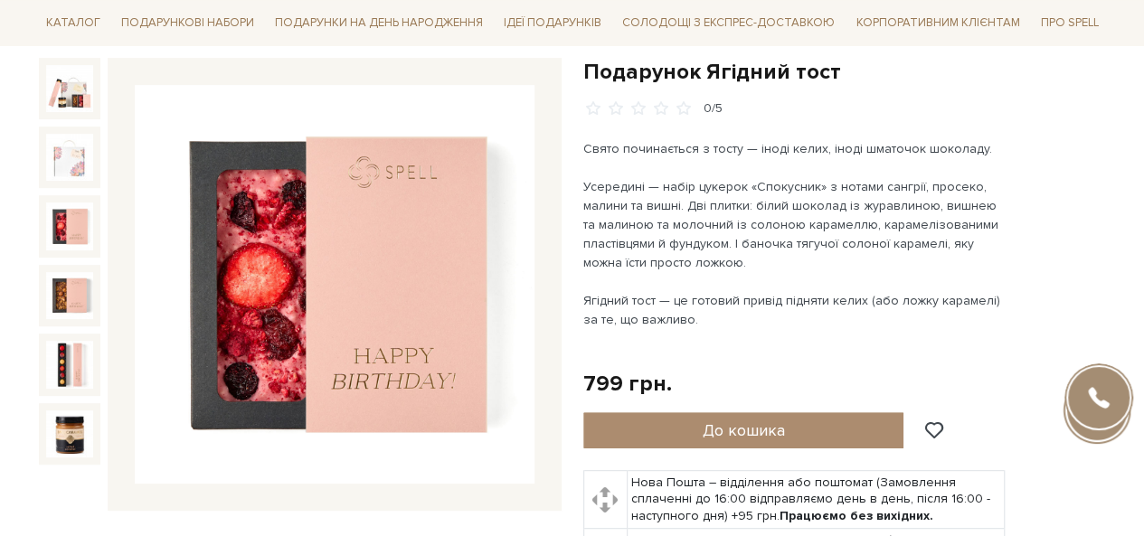
drag, startPoint x: 814, startPoint y: 293, endPoint x: 816, endPoint y: 324, distance: 30.8
click at [816, 324] on div "Ягідний тост — це готовий привід підняти келих (або ложку карамелі) за те, що в…" at bounding box center [795, 310] width 424 height 38
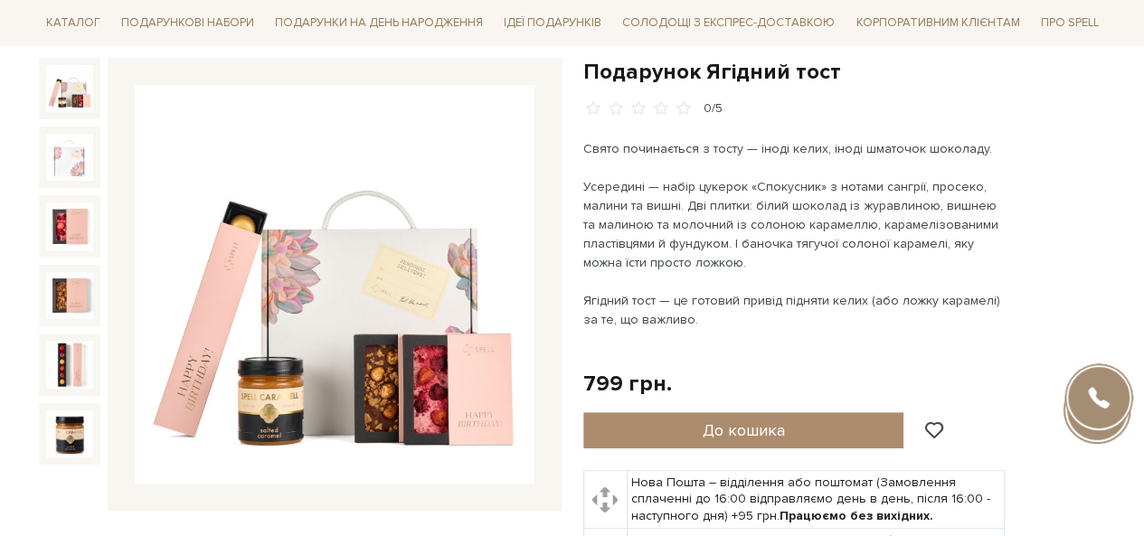
click at [79, 104] on img at bounding box center [69, 88] width 47 height 47
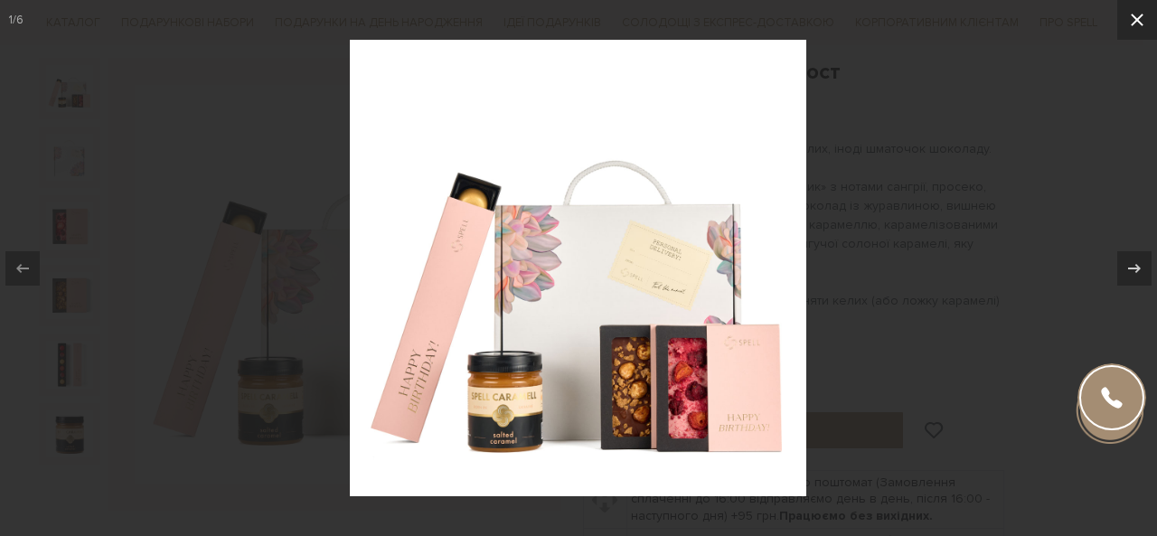
click at [1138, 16] on icon at bounding box center [1138, 20] width 22 height 22
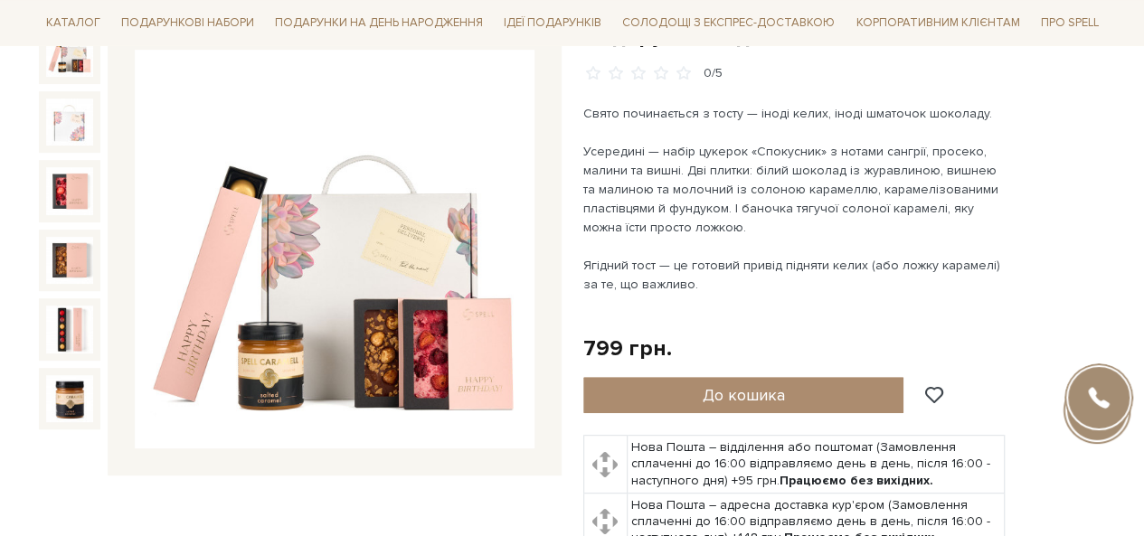
scroll to position [181, 0]
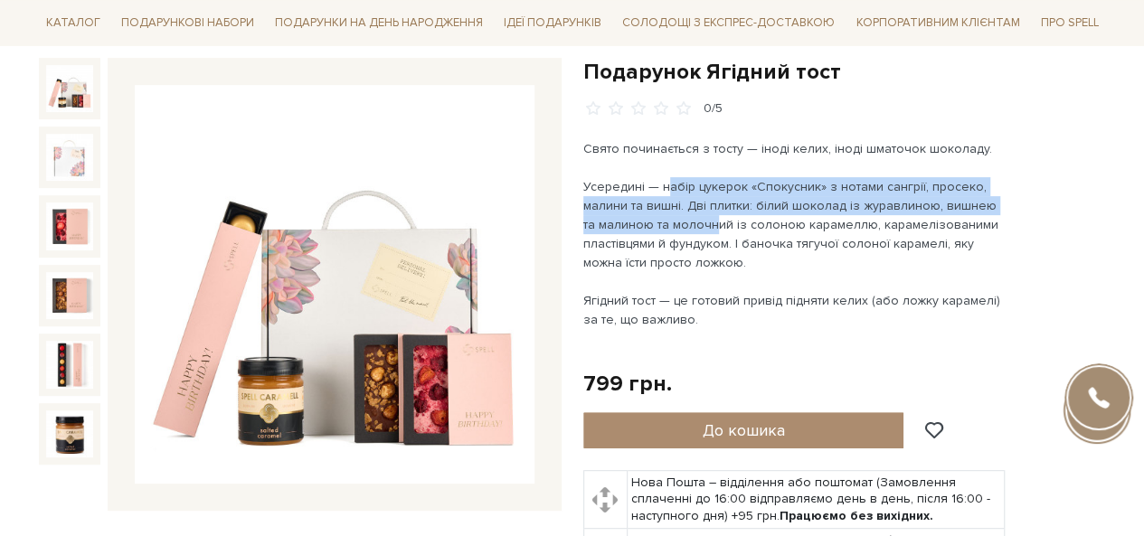
drag, startPoint x: 667, startPoint y: 176, endPoint x: 714, endPoint y: 240, distance: 78.8
click at [714, 237] on div "Усередині — набір цукерок «Спокусник» з нотами сангрії, просеко, малини та вишн…" at bounding box center [795, 224] width 424 height 95
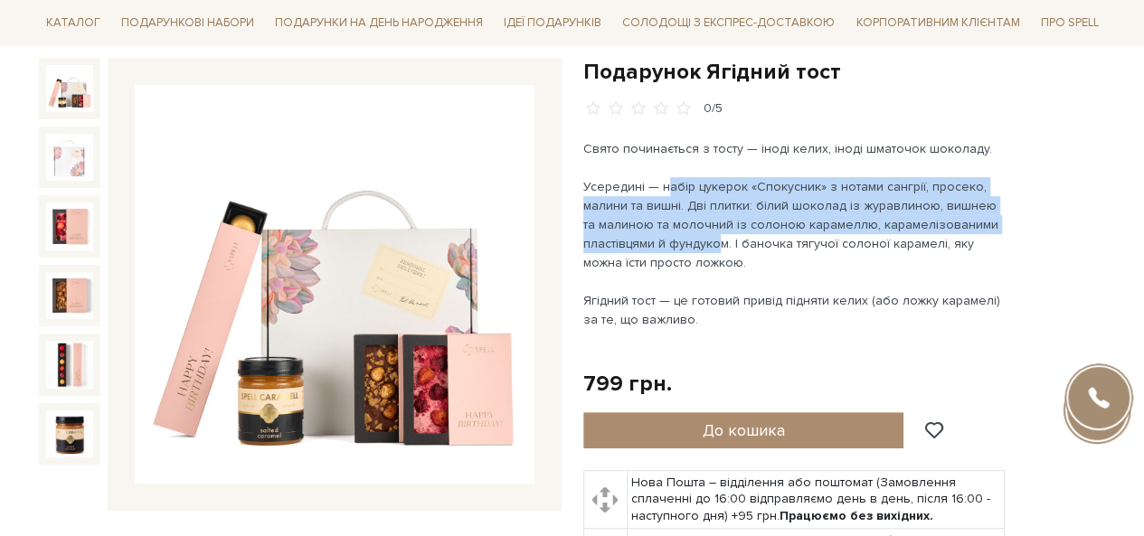
click at [714, 240] on div "Усередині — набір цукерок «Спокусник» з нотами сангрії, просеко, малини та вишн…" at bounding box center [795, 224] width 424 height 95
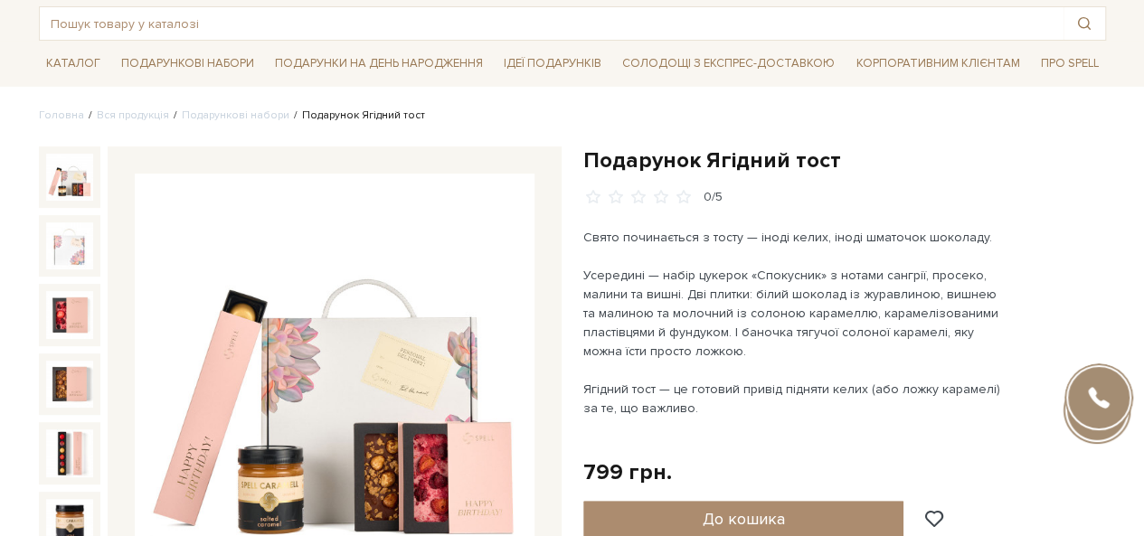
scroll to position [90, 0]
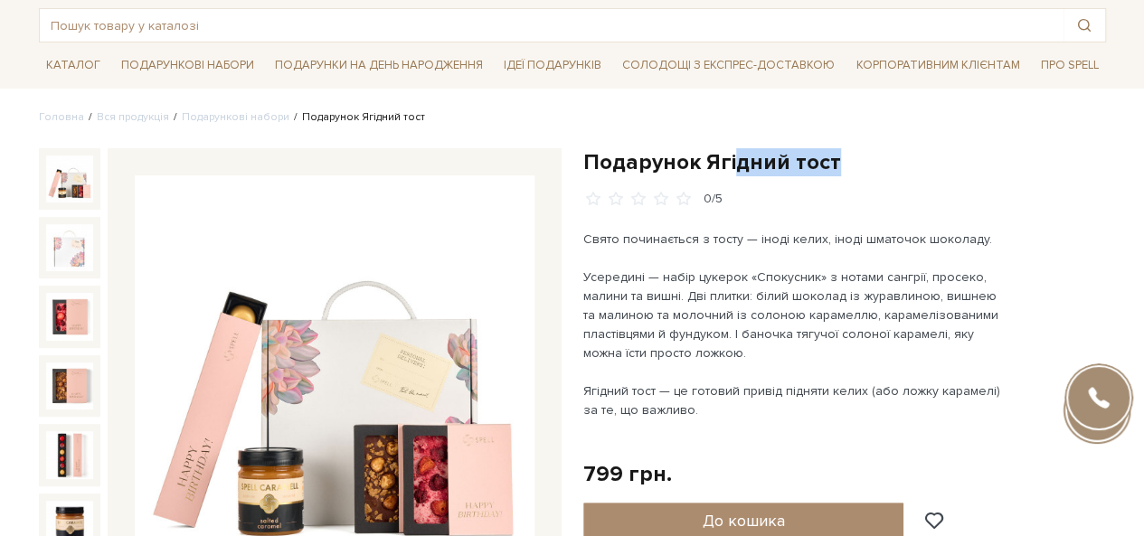
drag, startPoint x: 734, startPoint y: 158, endPoint x: 835, endPoint y: 163, distance: 100.5
click at [835, 163] on h1 "Подарунок Ягідний тост" at bounding box center [844, 162] width 523 height 28
drag, startPoint x: 578, startPoint y: 474, endPoint x: 681, endPoint y: 478, distance: 103.2
click at [681, 478] on div "Подарунок Ягідний тост 0/5" at bounding box center [844, 489] width 544 height 682
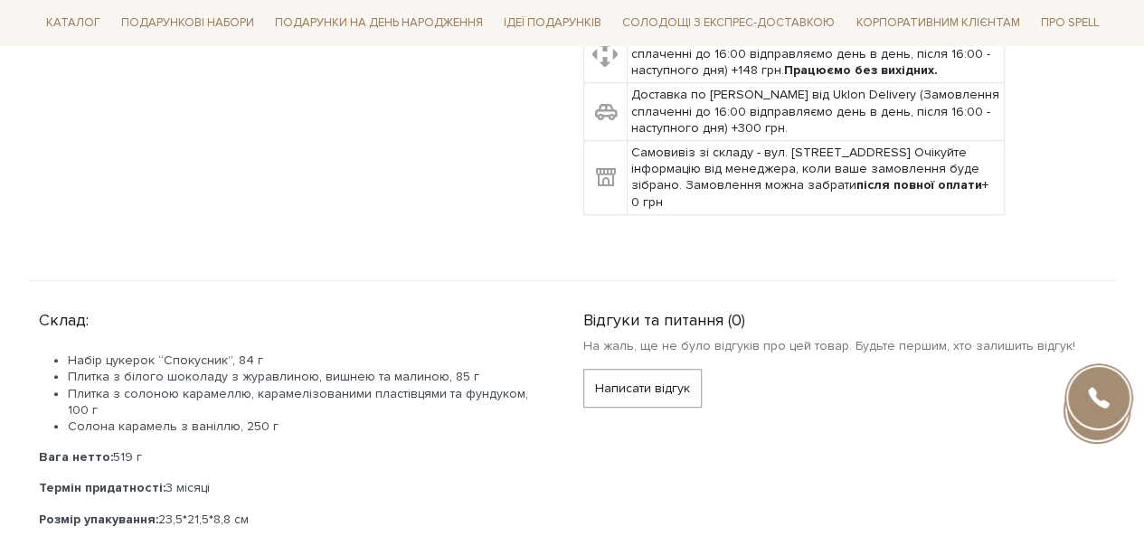
scroll to position [904, 0]
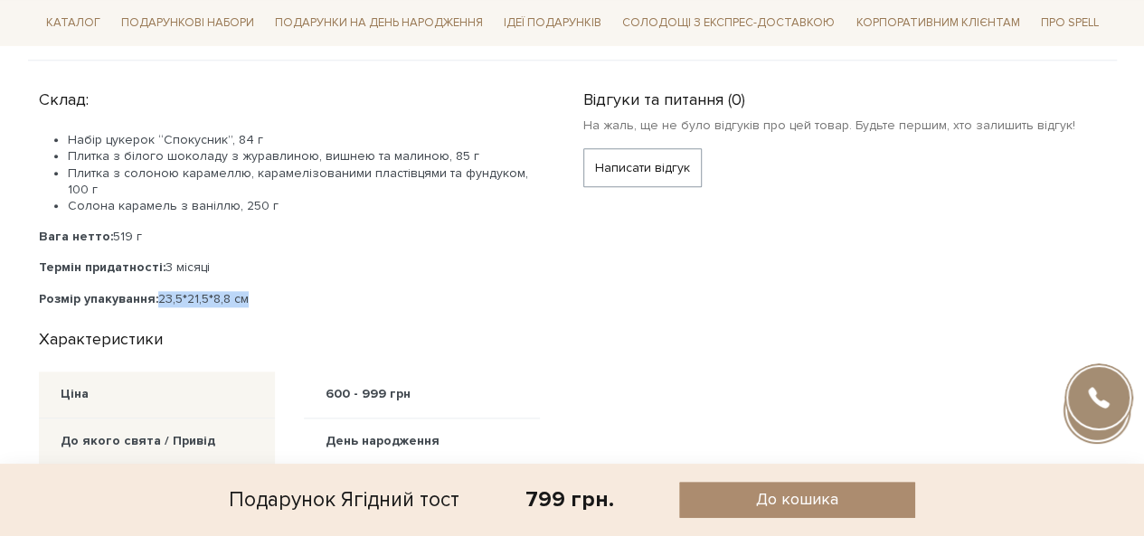
drag, startPoint x: 159, startPoint y: 289, endPoint x: 273, endPoint y: 299, distance: 114.4
click at [273, 299] on p "Розмір упакування: 23,5*21,5*8,8 см" at bounding box center [289, 299] width 501 height 16
click at [258, 292] on p "Розмір упакування: 23,5*21,5*8,8 см" at bounding box center [289, 299] width 501 height 16
drag, startPoint x: 119, startPoint y: 229, endPoint x: 104, endPoint y: 230, distance: 15.4
click at [104, 230] on p "Вага нетто: 519 г" at bounding box center [289, 237] width 501 height 16
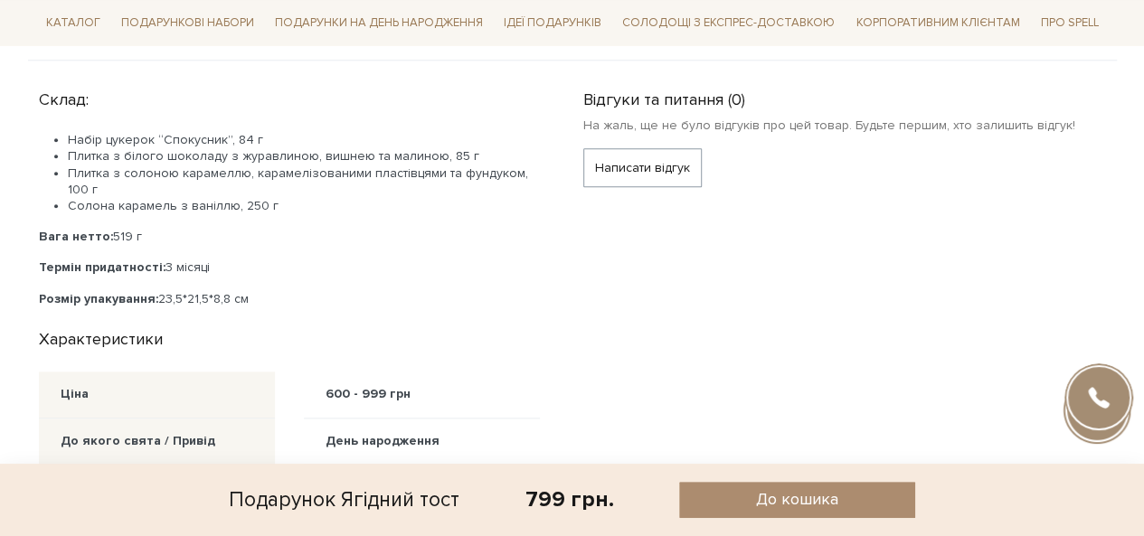
drag, startPoint x: 286, startPoint y: 245, endPoint x: 268, endPoint y: 259, distance: 22.6
click at [286, 245] on div "Набір цукерок “Спокусник”, 84 г Плитка з білого шоколаду з журавлиною, вишнею т…" at bounding box center [289, 219] width 501 height 175
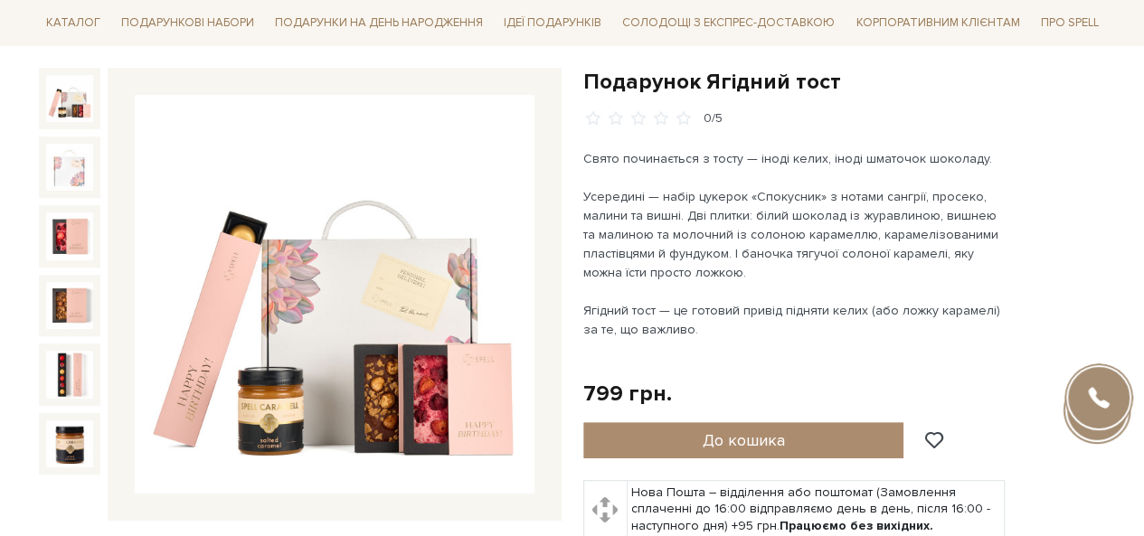
scroll to position [271, 0]
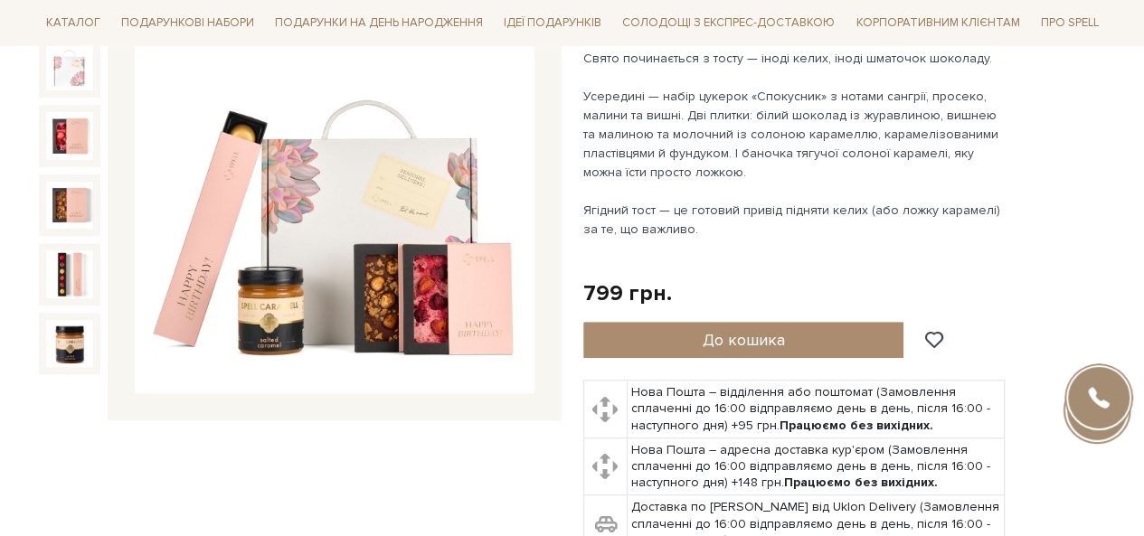
drag, startPoint x: 584, startPoint y: 208, endPoint x: 707, endPoint y: 232, distance: 125.4
click at [707, 232] on div "Ягідний тост — це готовий привід підняти келих (або ложку карамелі) за те, що в…" at bounding box center [795, 220] width 424 height 38
click at [694, 239] on div at bounding box center [795, 248] width 424 height 19
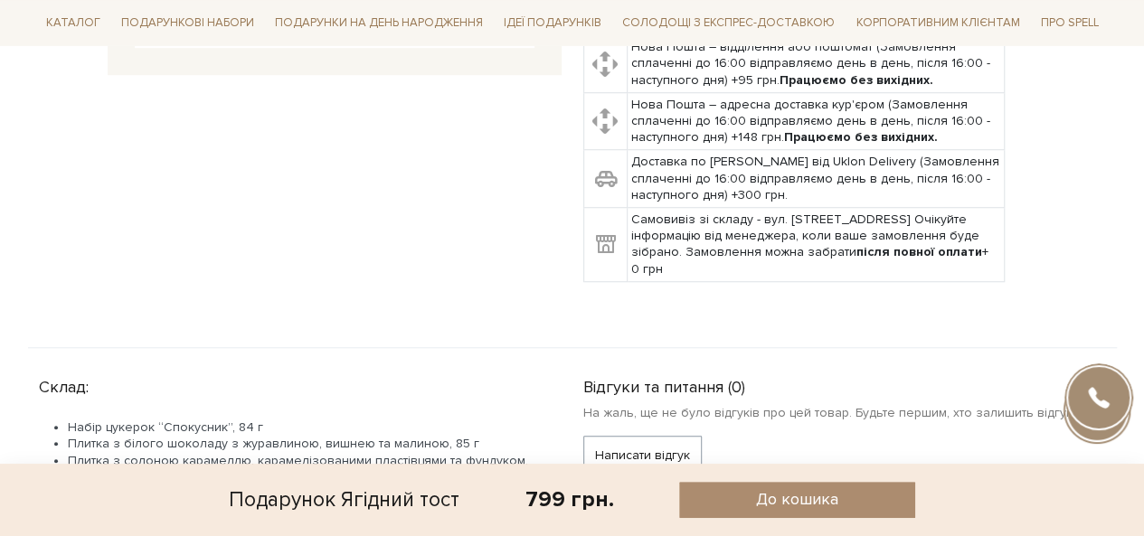
scroll to position [814, 0]
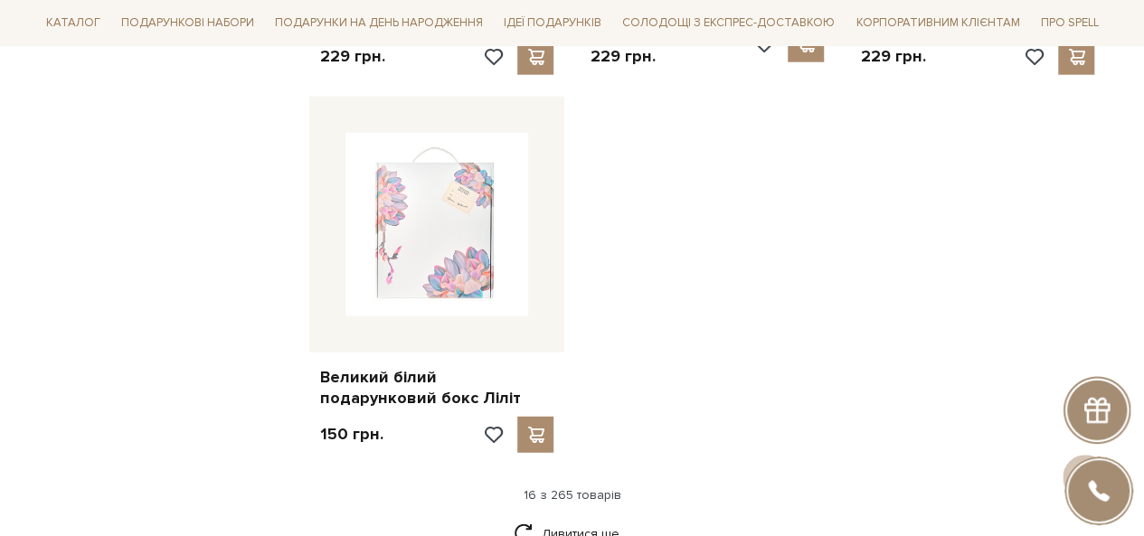
scroll to position [2261, 0]
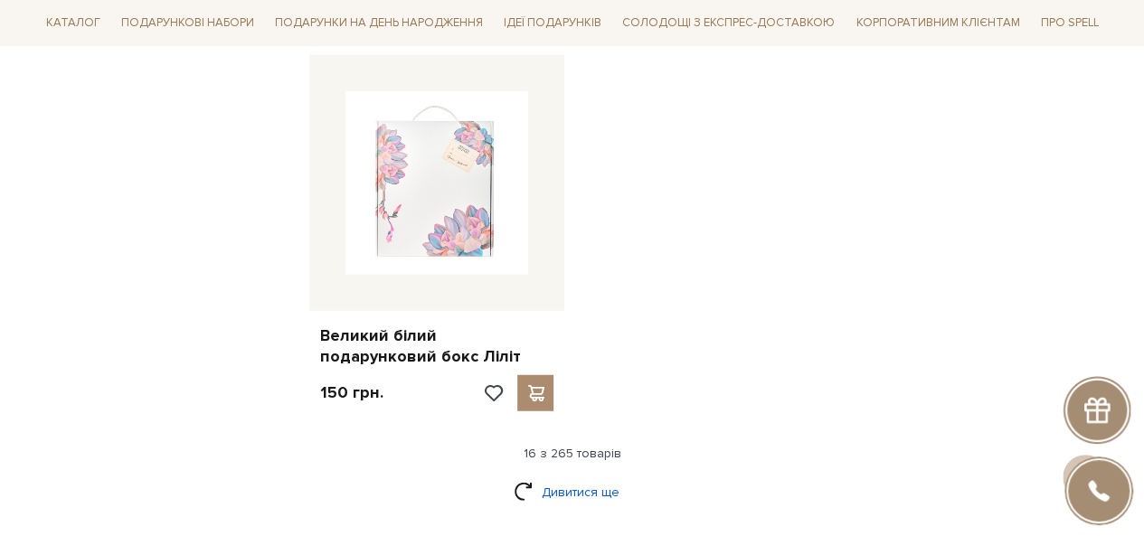
click at [553, 477] on link "Дивитися ще" at bounding box center [573, 493] width 118 height 32
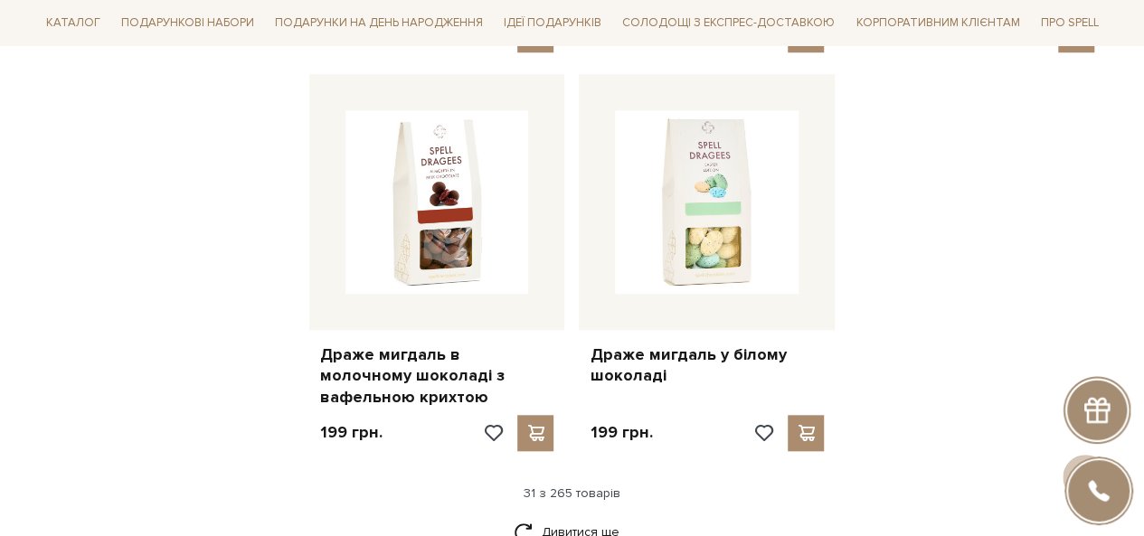
scroll to position [4159, 0]
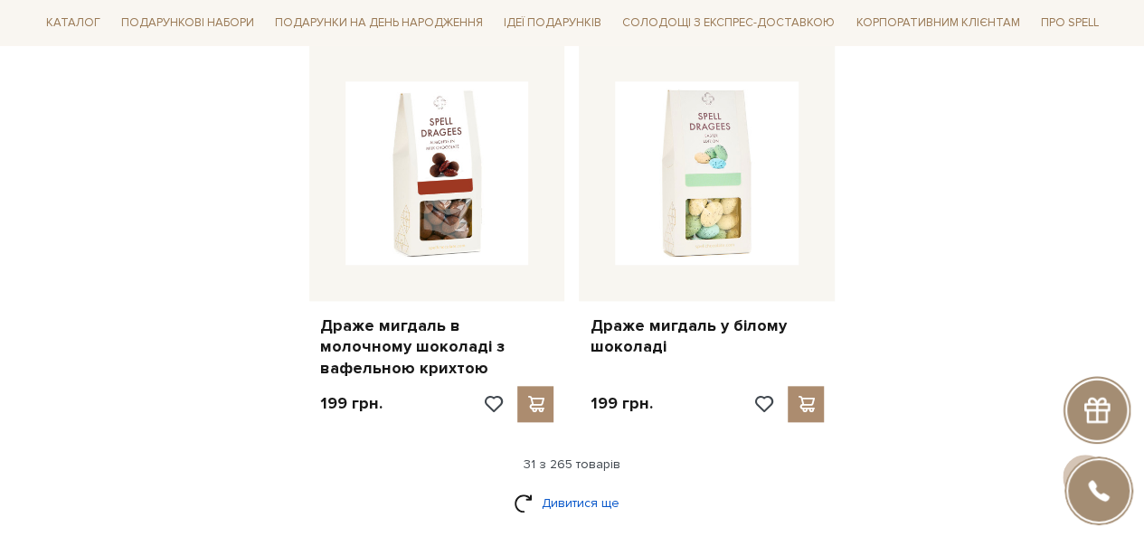
click at [591, 487] on link "Дивитися ще" at bounding box center [573, 503] width 118 height 32
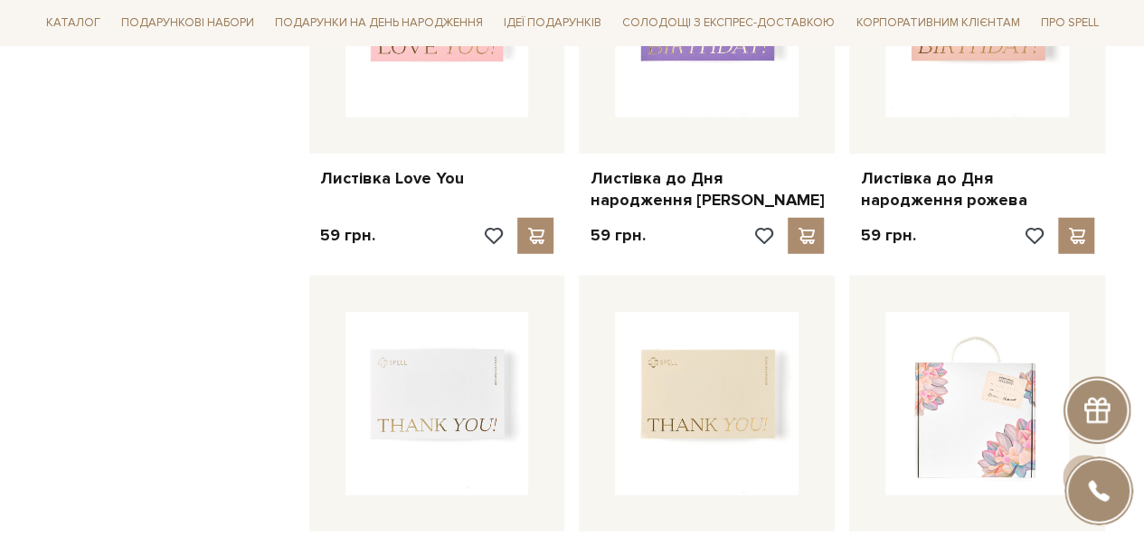
scroll to position [6058, 0]
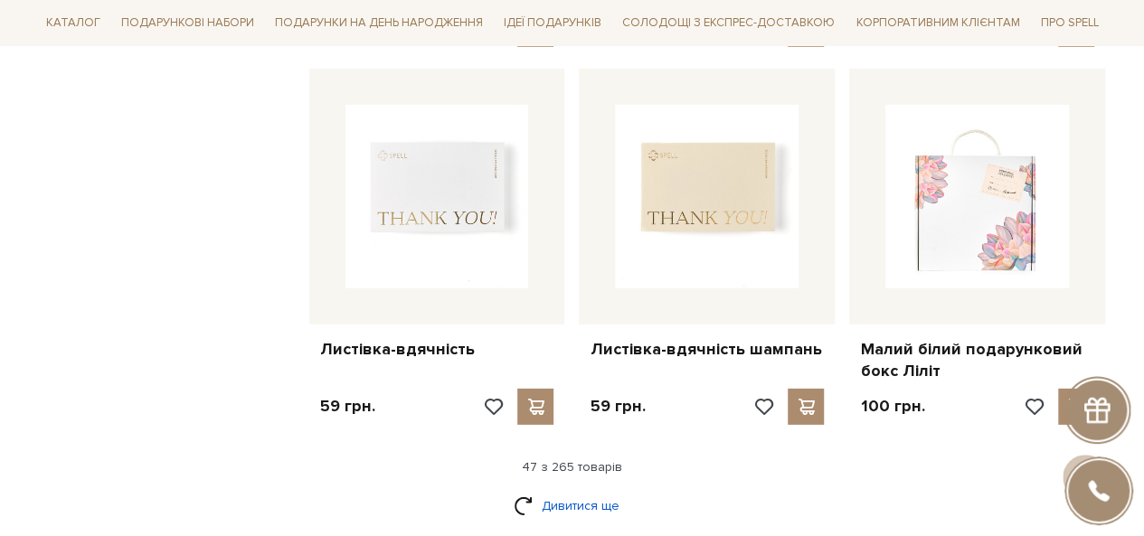
click at [562, 490] on link "Дивитися ще" at bounding box center [573, 506] width 118 height 32
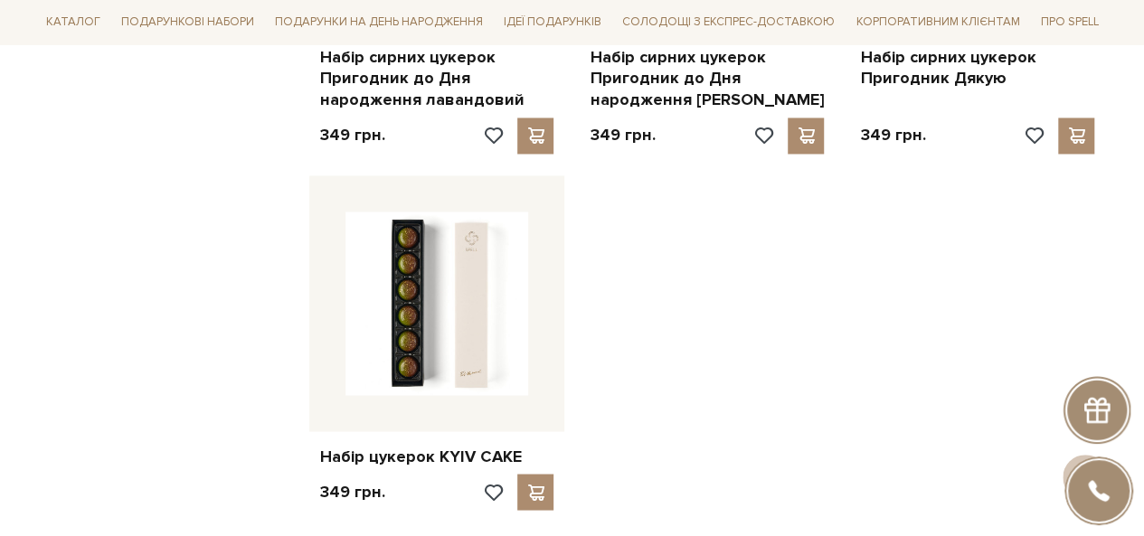
scroll to position [8409, 0]
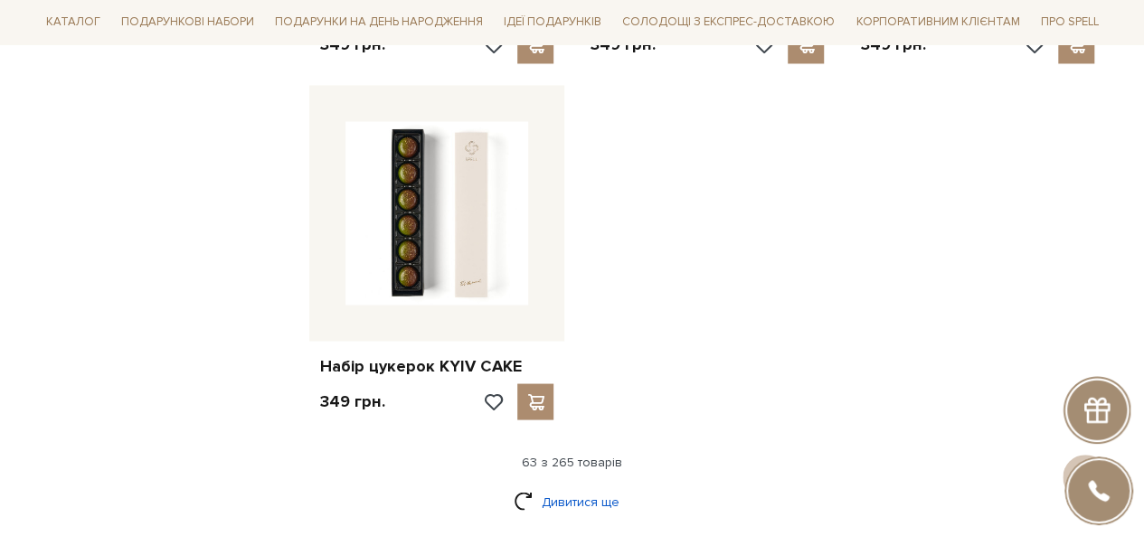
click at [562, 486] on link "Дивитися ще" at bounding box center [573, 502] width 118 height 32
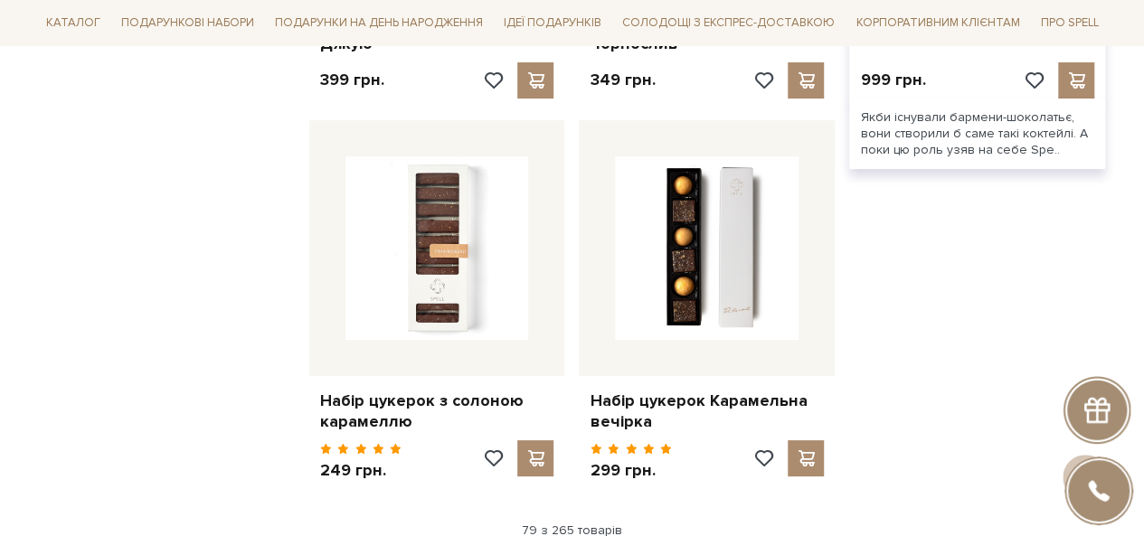
scroll to position [10398, 0]
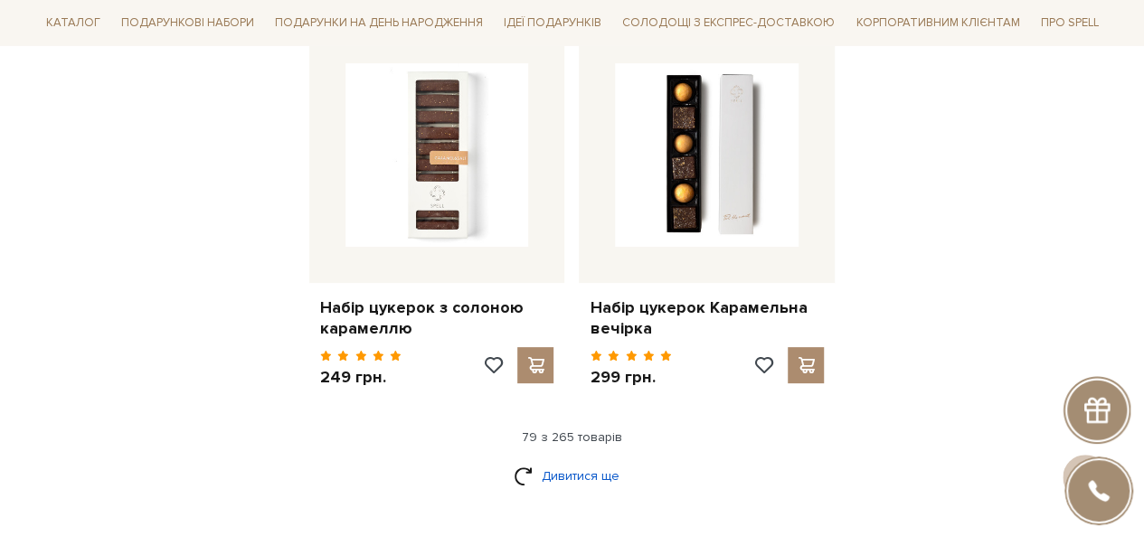
click at [606, 460] on link "Дивитися ще" at bounding box center [573, 476] width 118 height 32
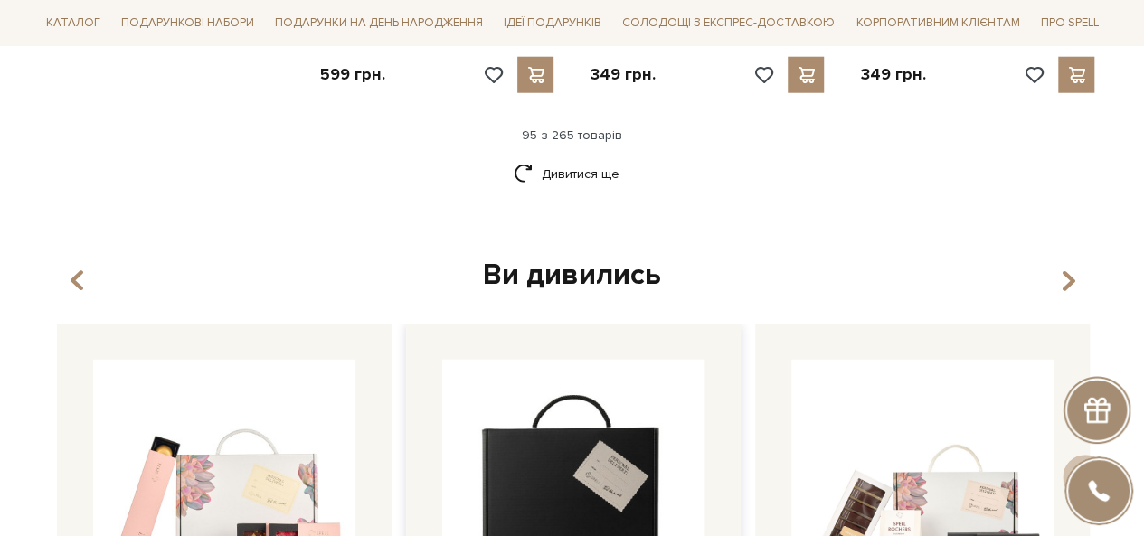
scroll to position [12568, 0]
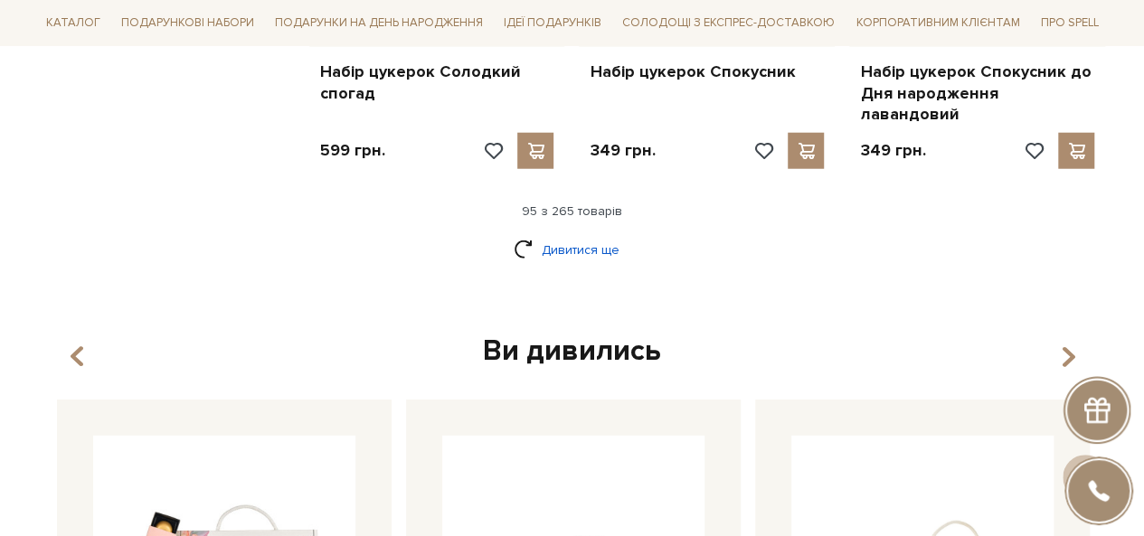
click at [588, 234] on link "Дивитися ще" at bounding box center [573, 250] width 118 height 32
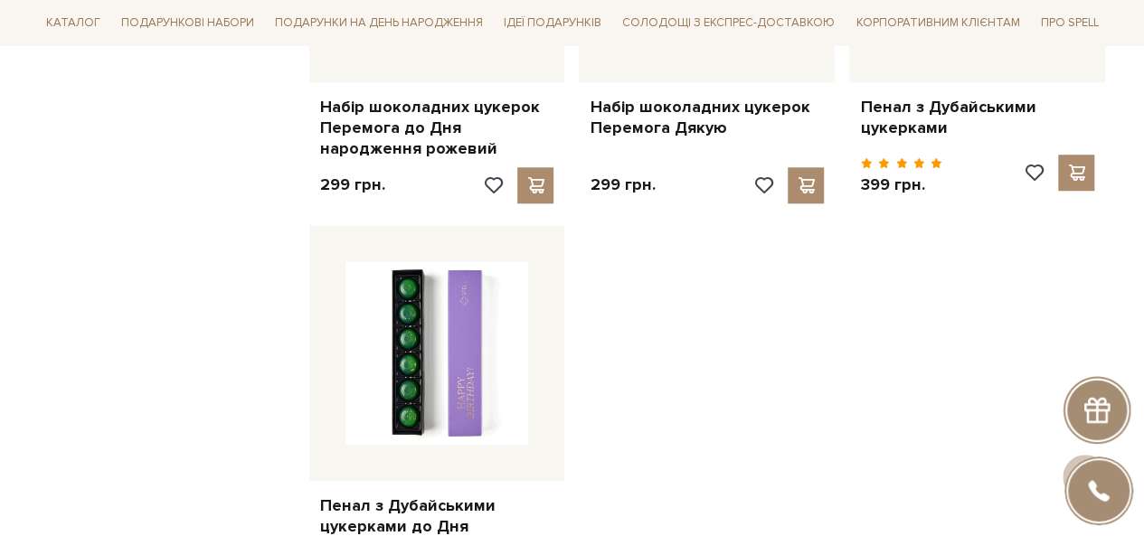
scroll to position [14738, 0]
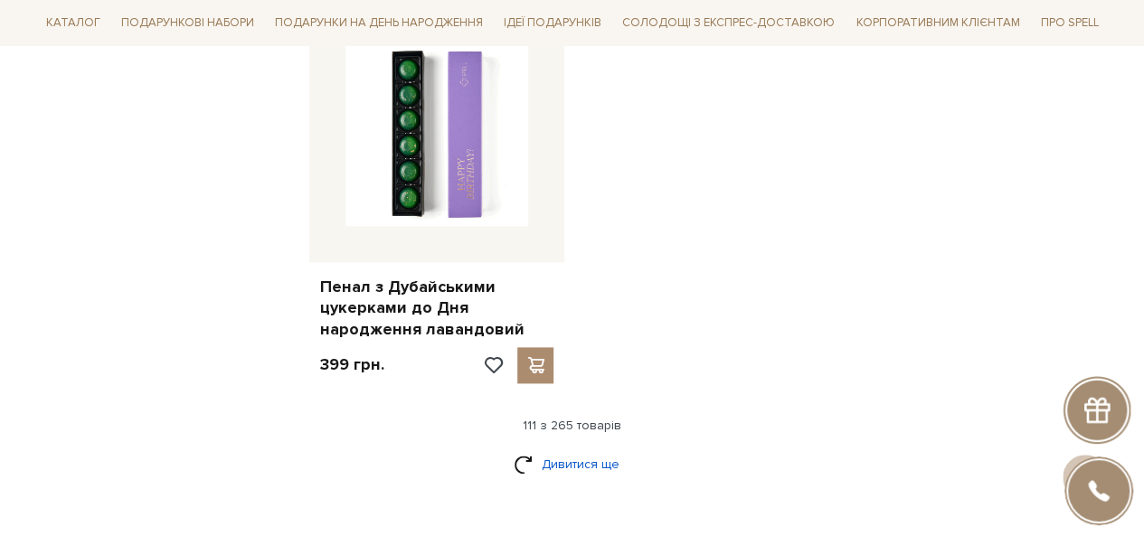
click at [570, 448] on link "Дивитися ще" at bounding box center [573, 464] width 118 height 32
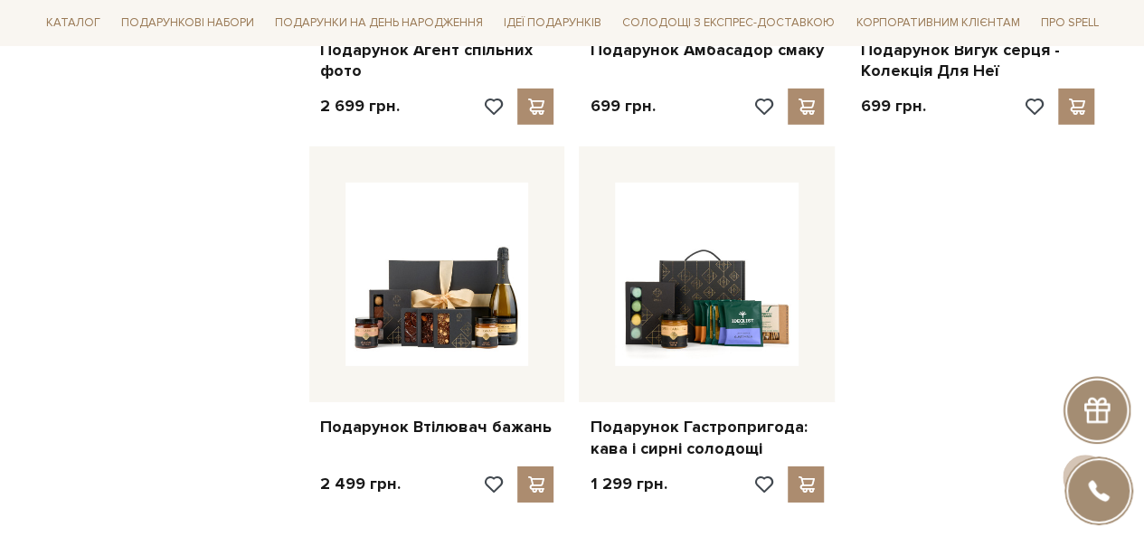
scroll to position [16637, 0]
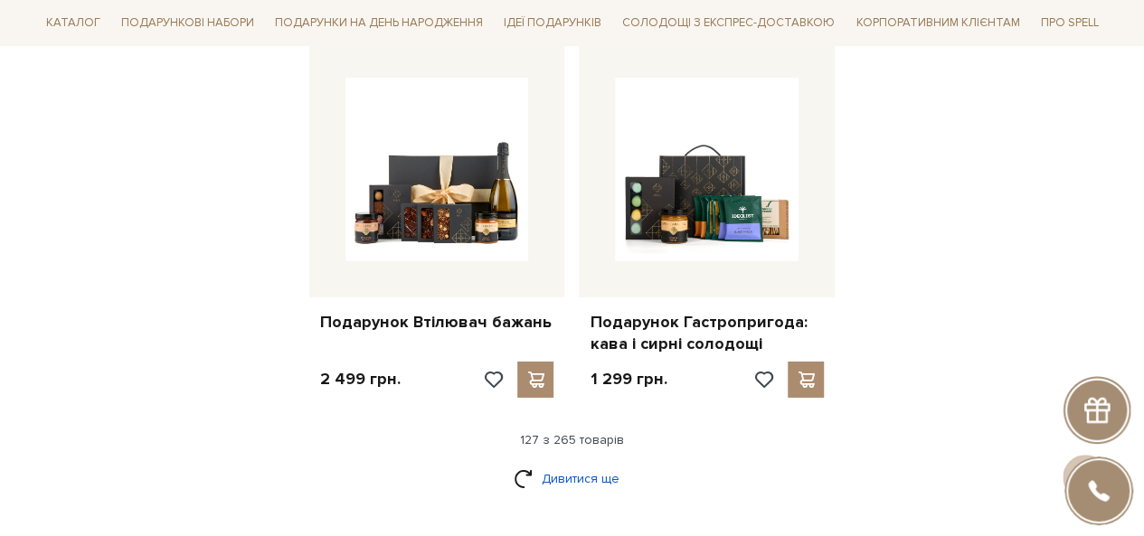
click at [575, 463] on link "Дивитися ще" at bounding box center [573, 479] width 118 height 32
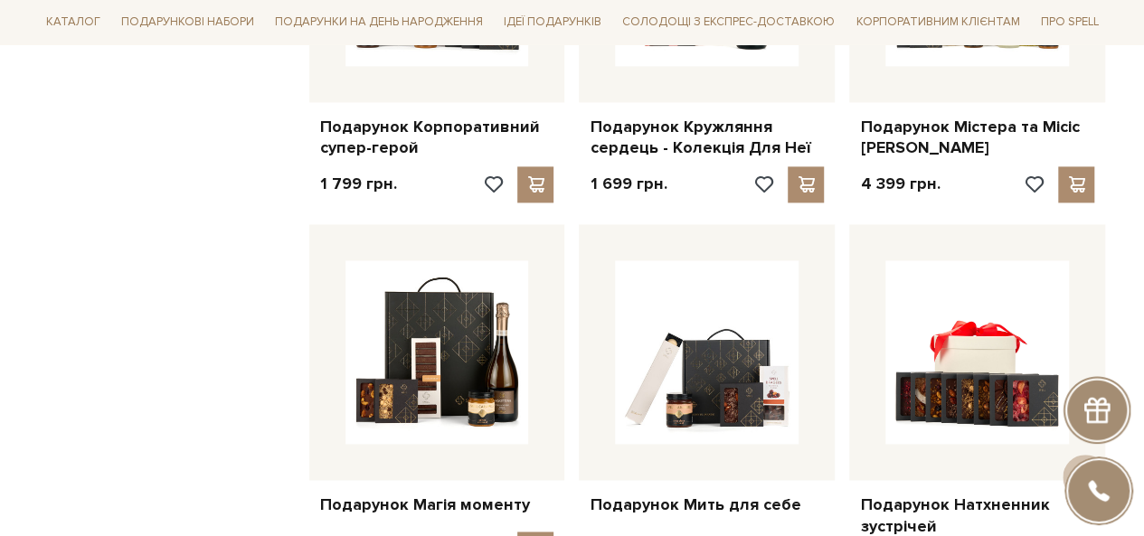
scroll to position [18446, 0]
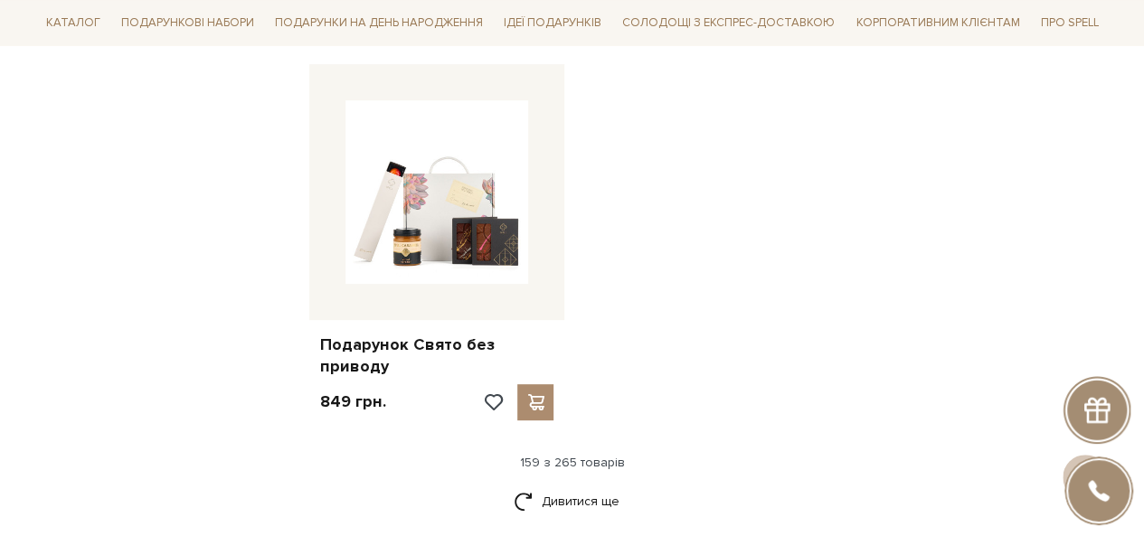
scroll to position [20797, 0]
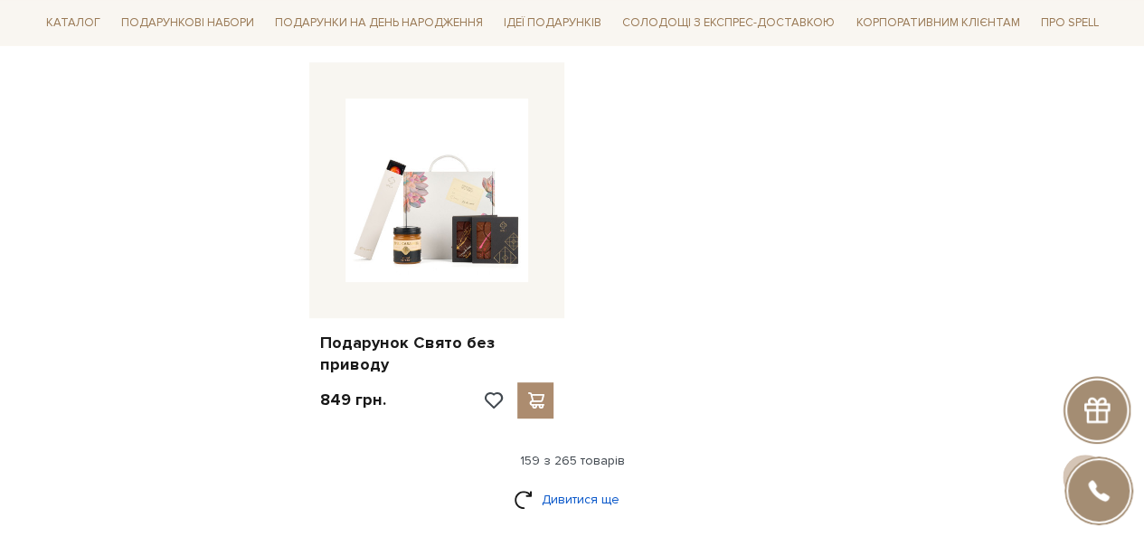
click at [572, 484] on link "Дивитися ще" at bounding box center [573, 500] width 118 height 32
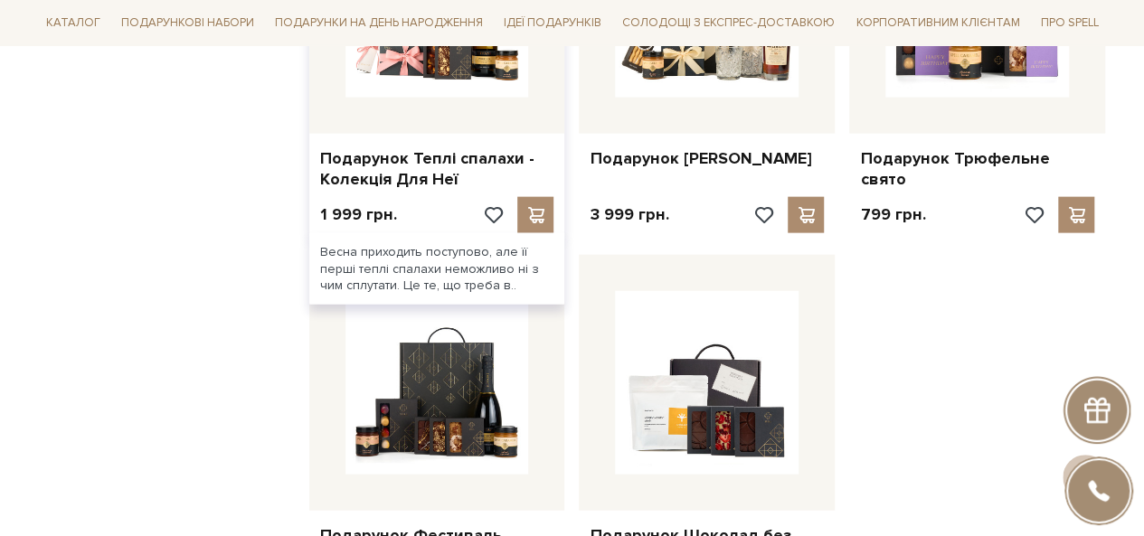
scroll to position [22695, 0]
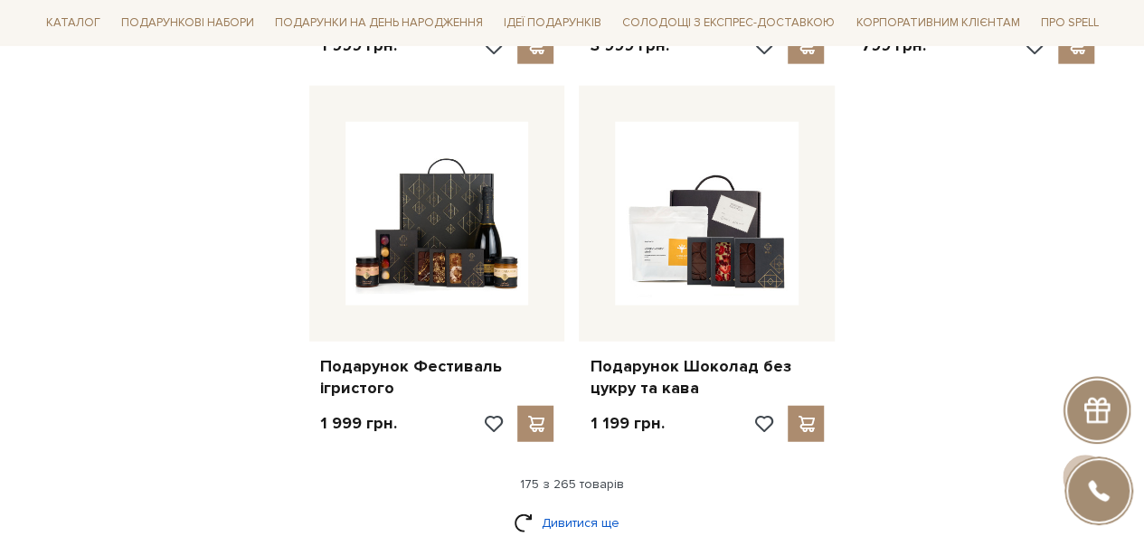
click at [581, 507] on link "Дивитися ще" at bounding box center [573, 523] width 118 height 32
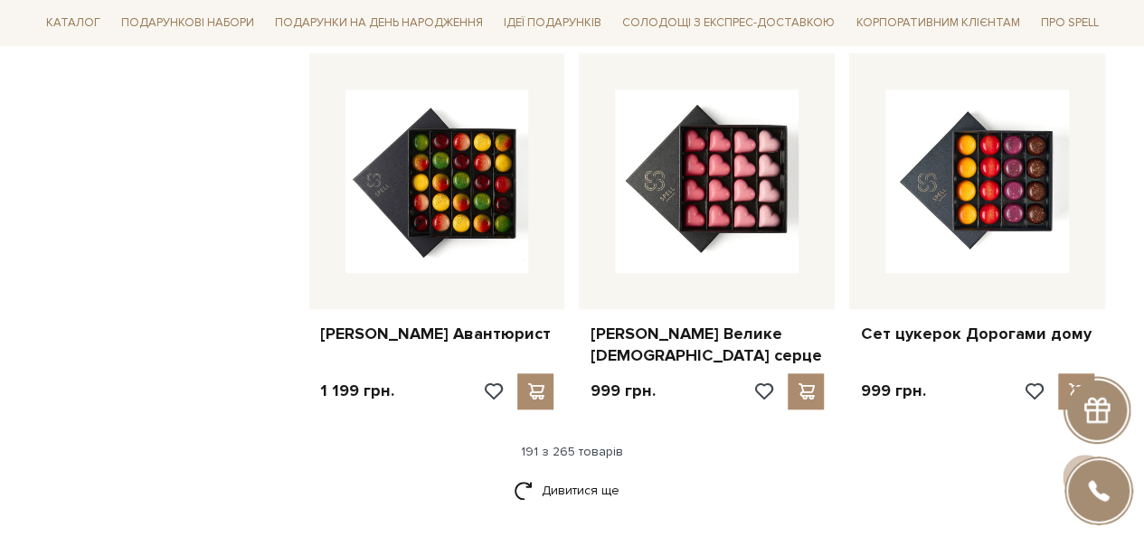
scroll to position [24685, 0]
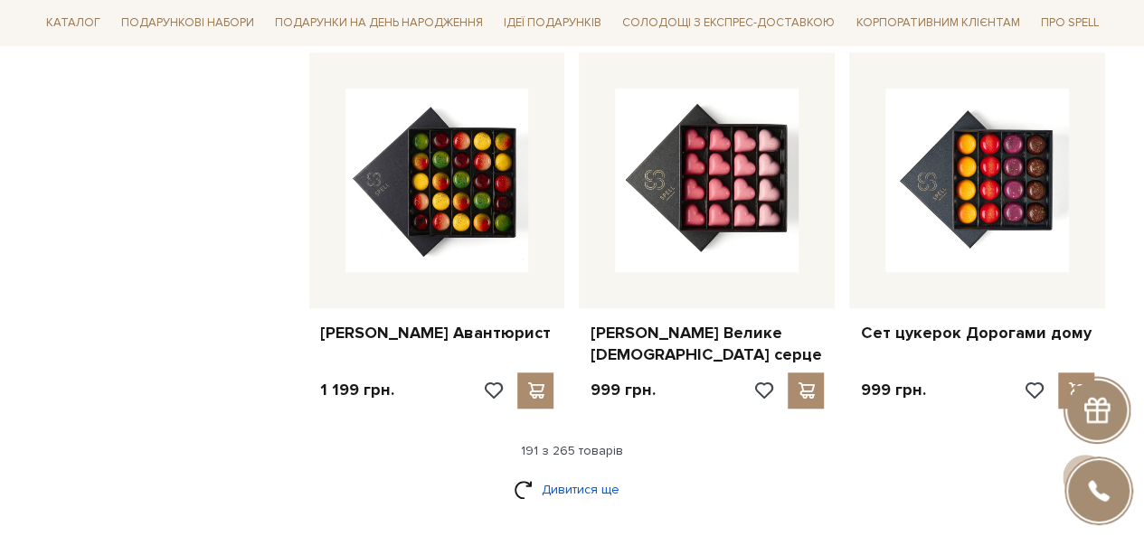
click at [571, 474] on link "Дивитися ще" at bounding box center [573, 490] width 118 height 32
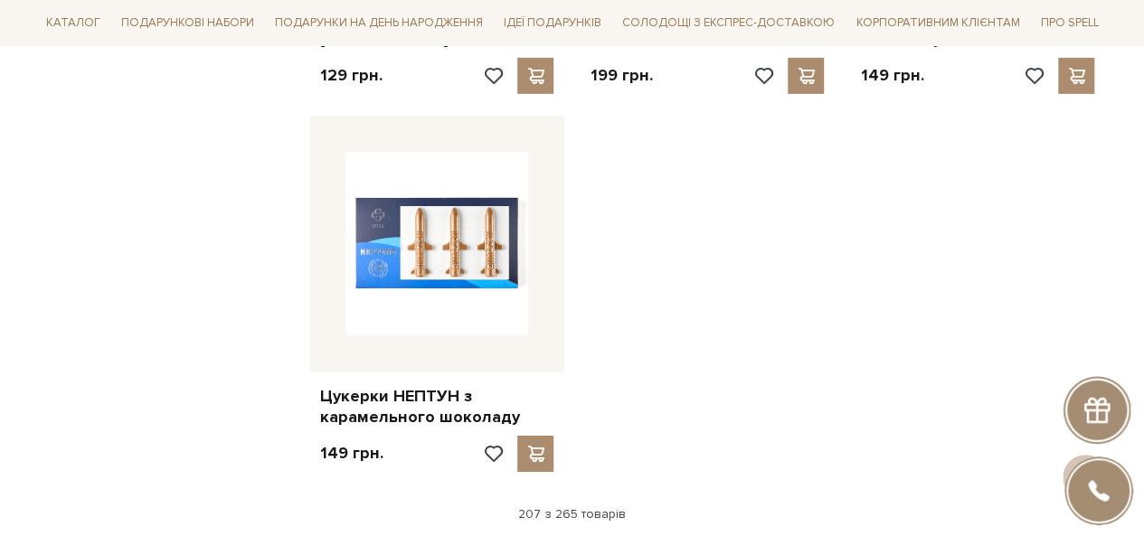
scroll to position [27036, 0]
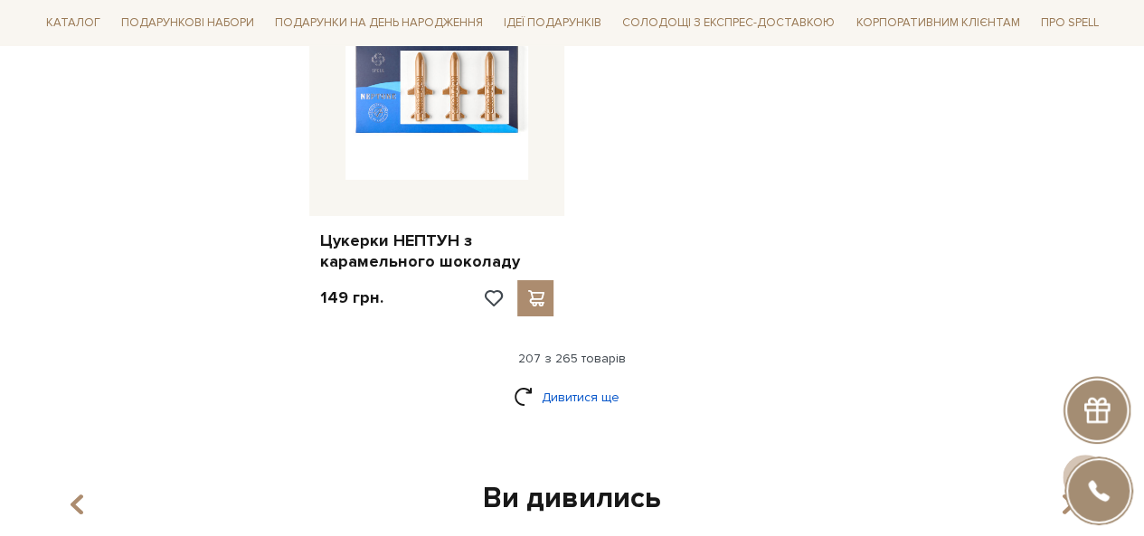
click at [571, 382] on link "Дивитися ще" at bounding box center [573, 398] width 118 height 32
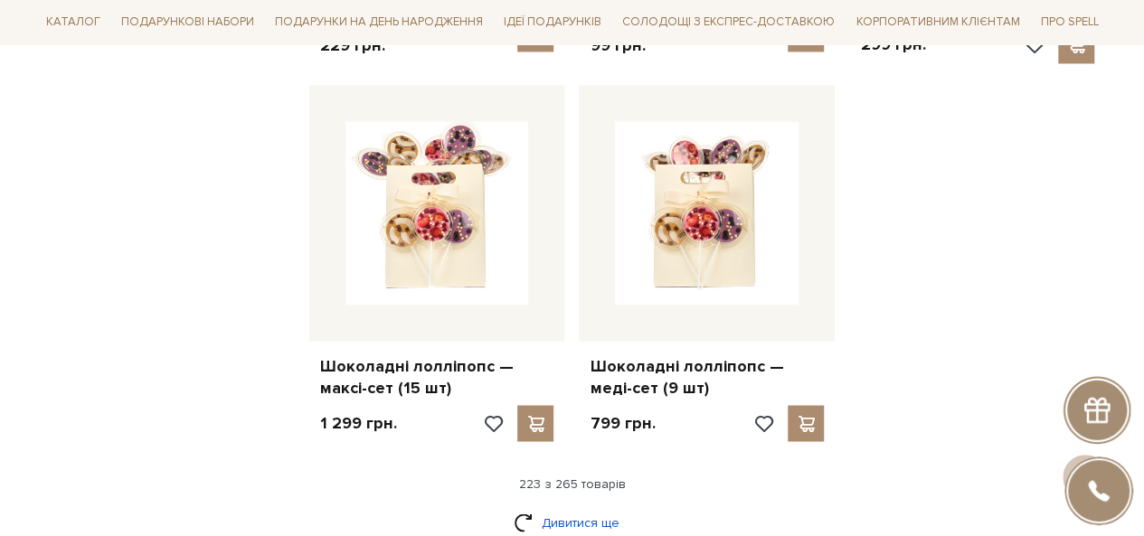
scroll to position [28934, 0]
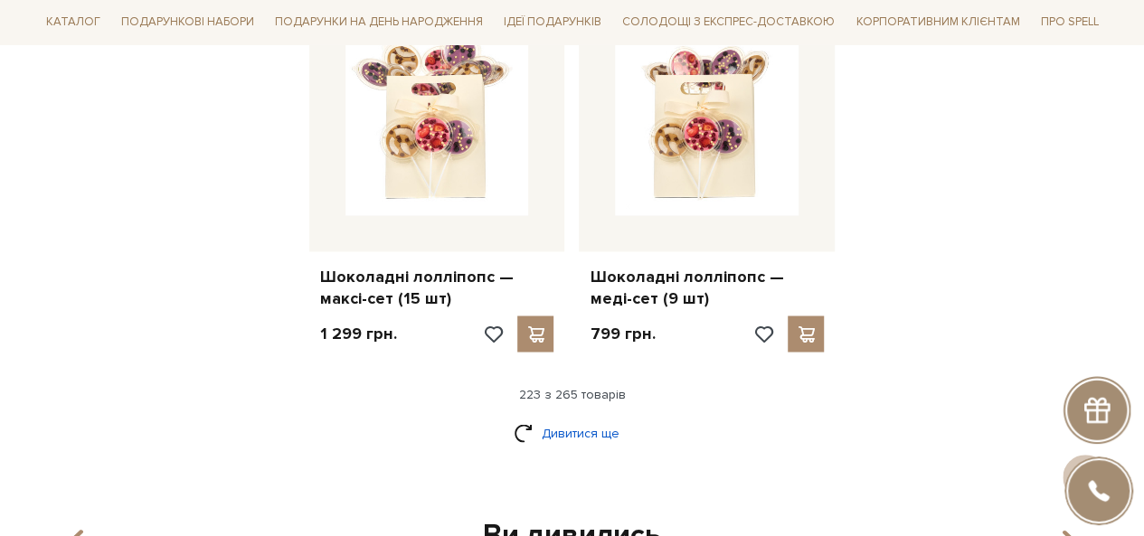
click at [574, 417] on link "Дивитися ще" at bounding box center [573, 433] width 118 height 32
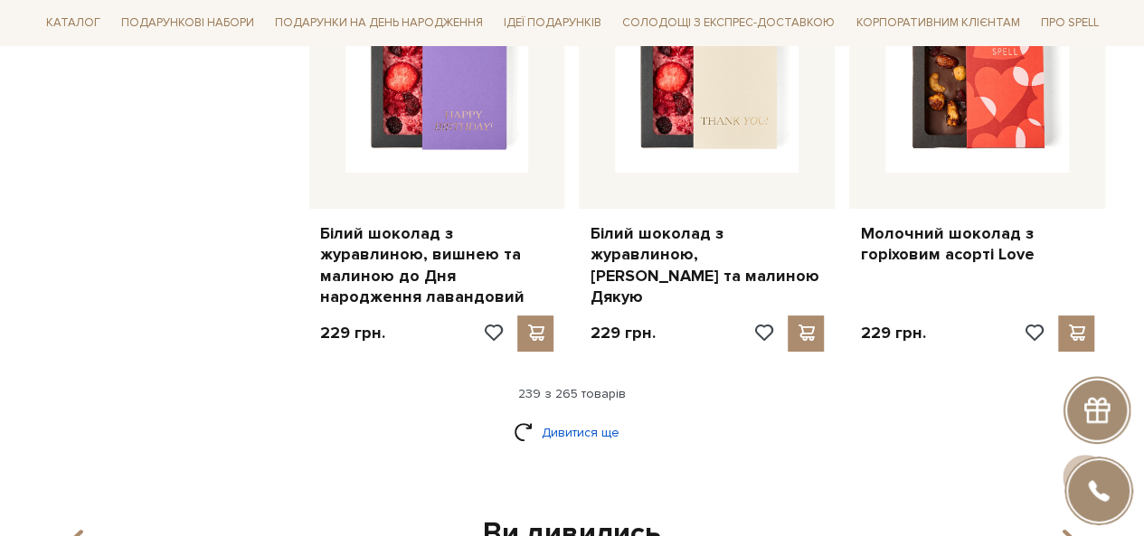
scroll to position [30924, 0]
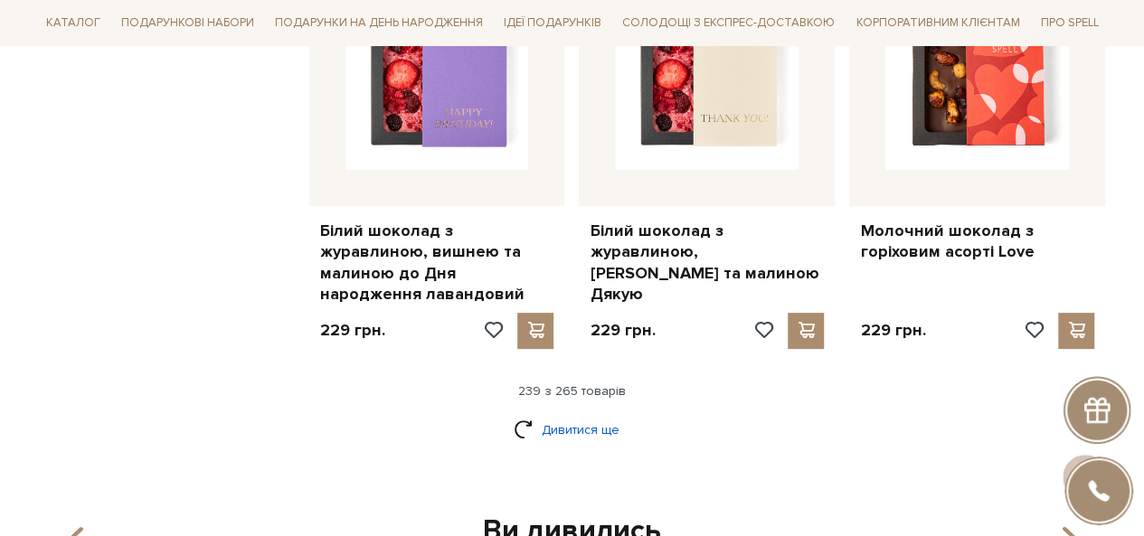
click at [582, 414] on link "Дивитися ще" at bounding box center [573, 430] width 118 height 32
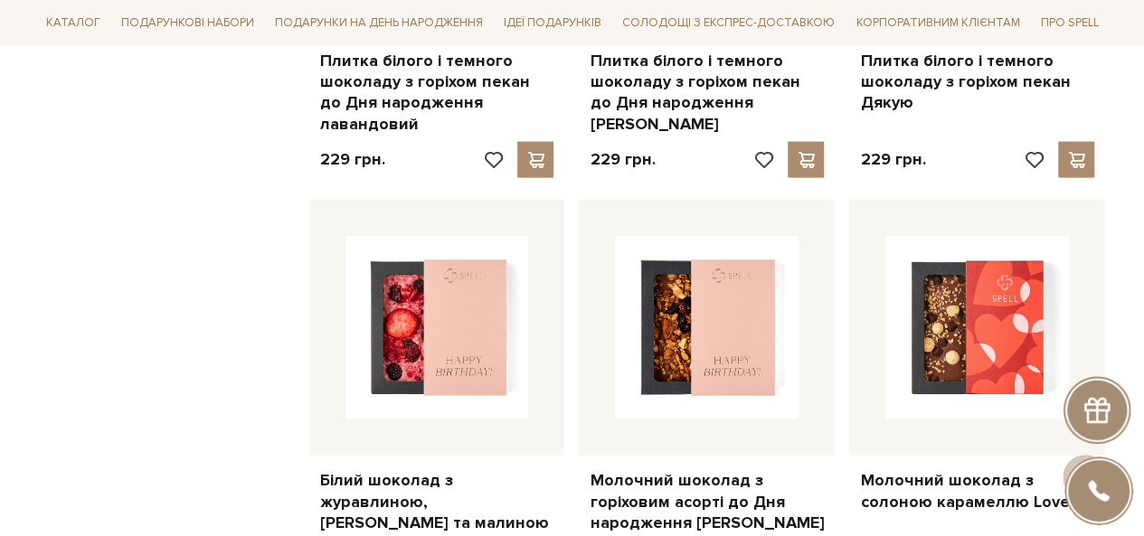
scroll to position [33184, 0]
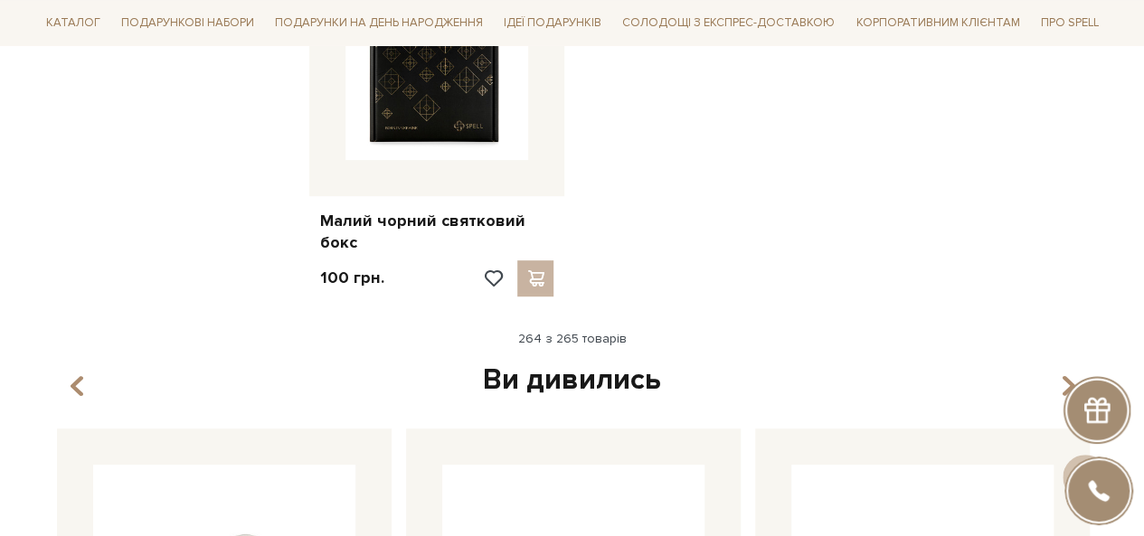
scroll to position [34631, 0]
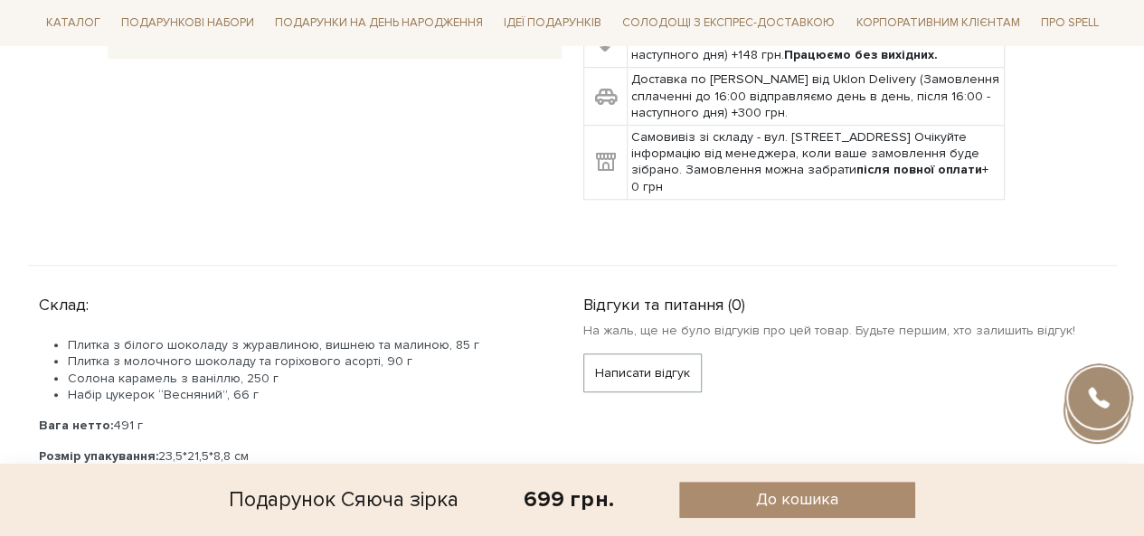
scroll to position [814, 0]
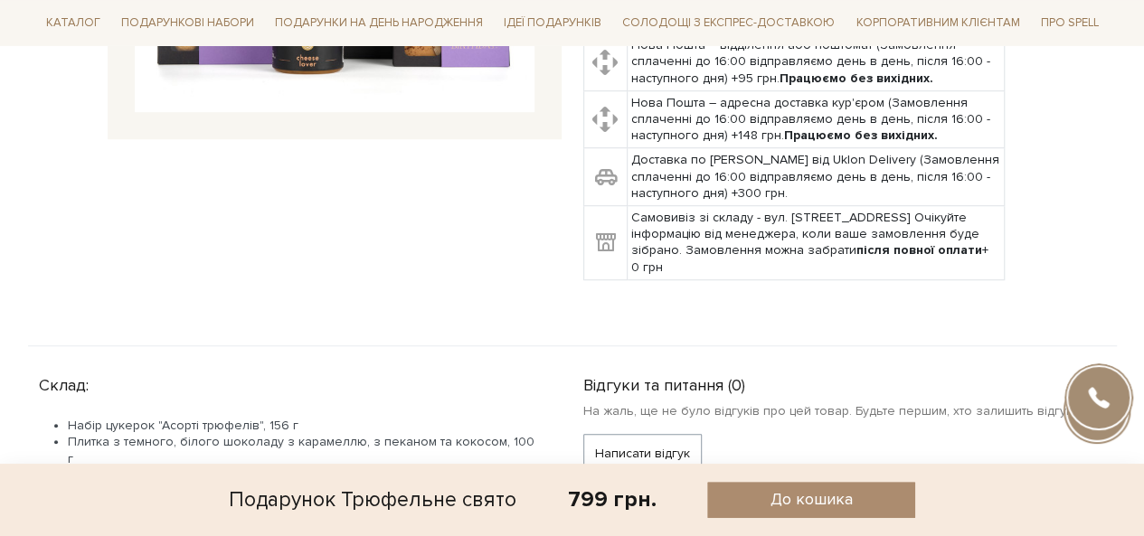
scroll to position [723, 0]
